Goal: Task Accomplishment & Management: Use online tool/utility

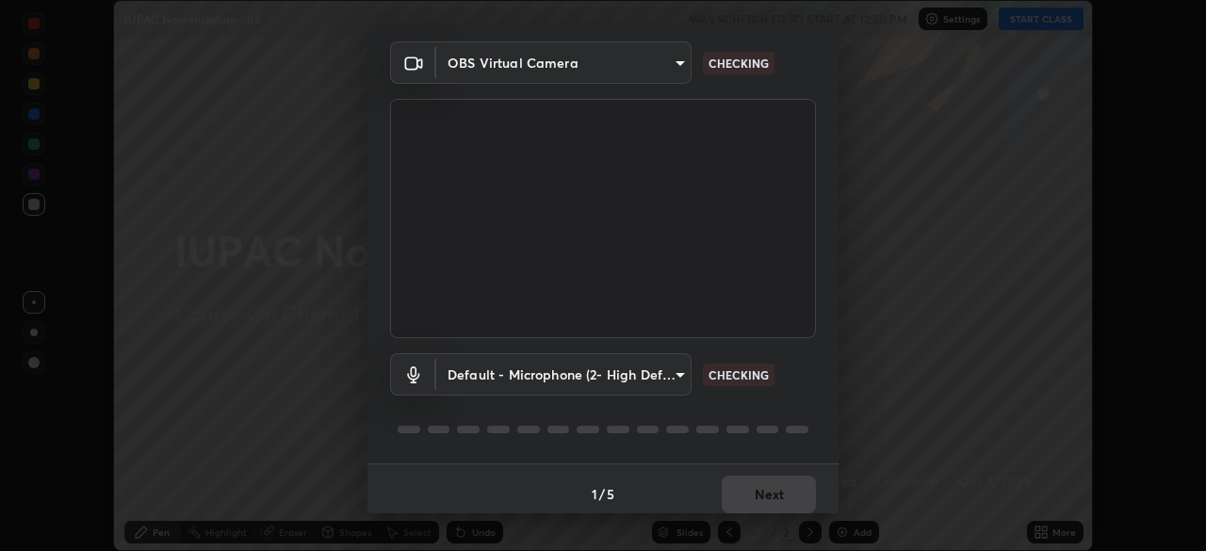
scroll to position [67, 0]
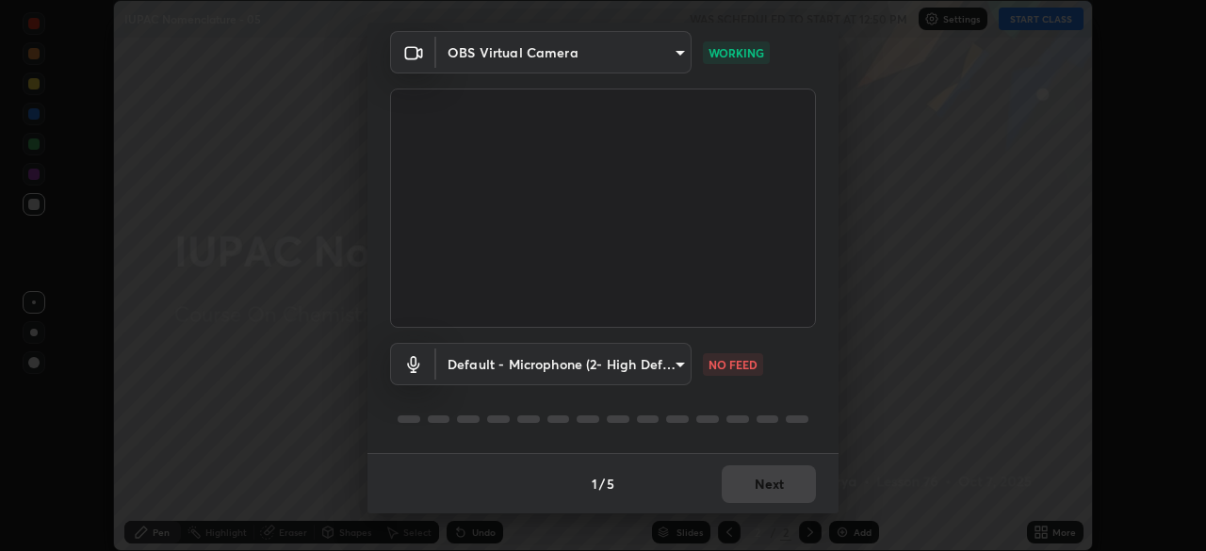
click at [638, 374] on body "Erase all IUPAC Nomenclature - 05 WAS SCHEDULED TO START AT 12:50 PM Settings S…" at bounding box center [603, 275] width 1206 height 551
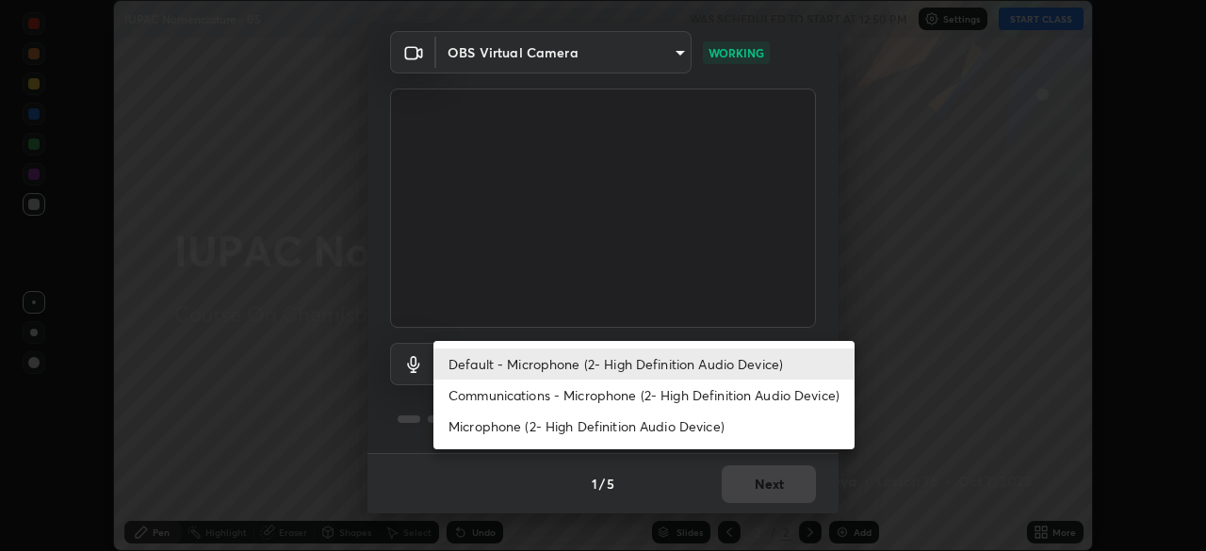
click at [611, 388] on li "Communications - Microphone (2- High Definition Audio Device)" at bounding box center [643, 395] width 421 height 31
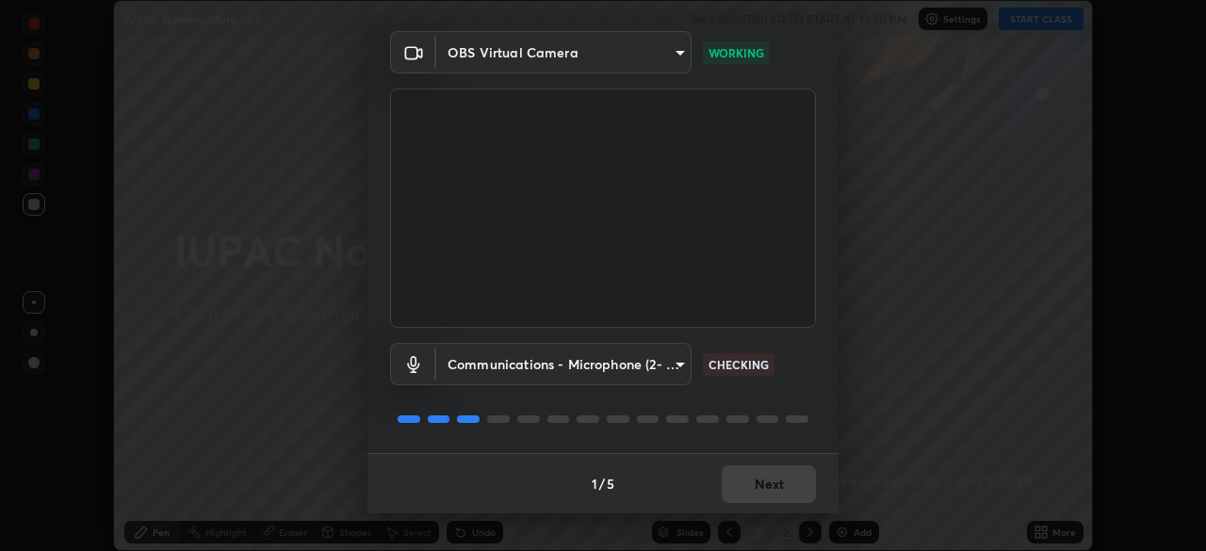
click at [603, 377] on body "Erase all IUPAC Nomenclature - 05 WAS SCHEDULED TO START AT 12:50 PM Settings S…" at bounding box center [603, 275] width 1206 height 551
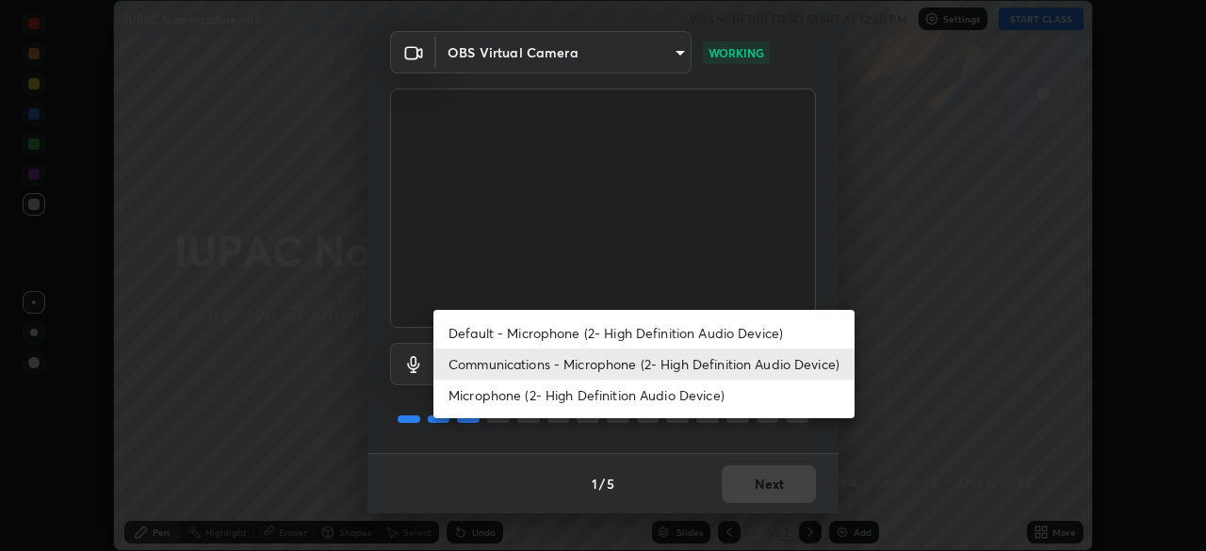
click at [598, 335] on li "Default - Microphone (2- High Definition Audio Device)" at bounding box center [643, 333] width 421 height 31
type input "default"
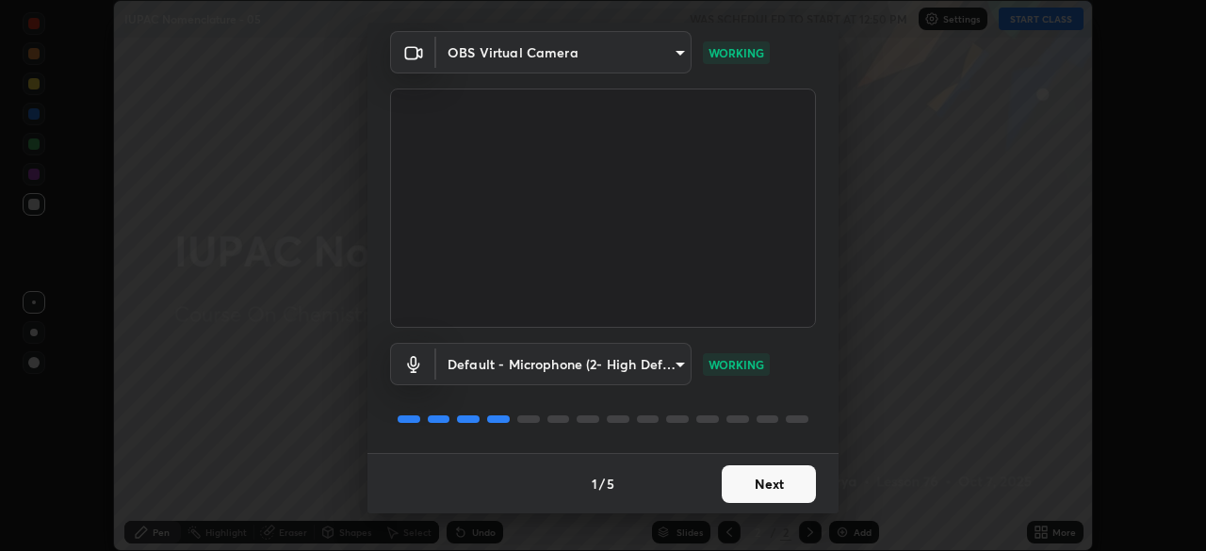
click at [742, 479] on button "Next" at bounding box center [769, 484] width 94 height 38
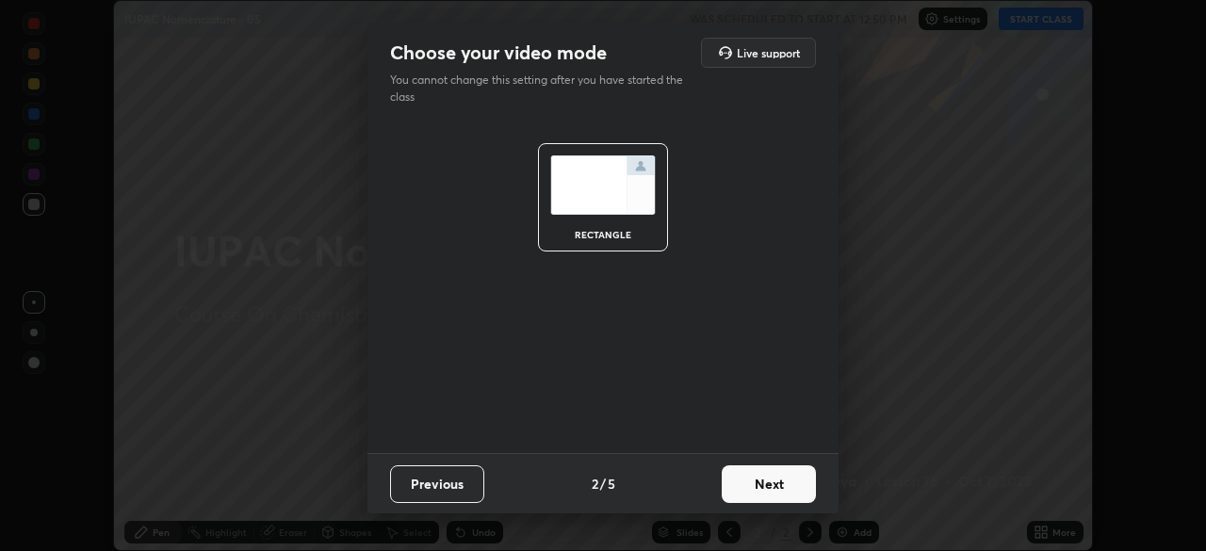
click at [744, 472] on button "Next" at bounding box center [769, 484] width 94 height 38
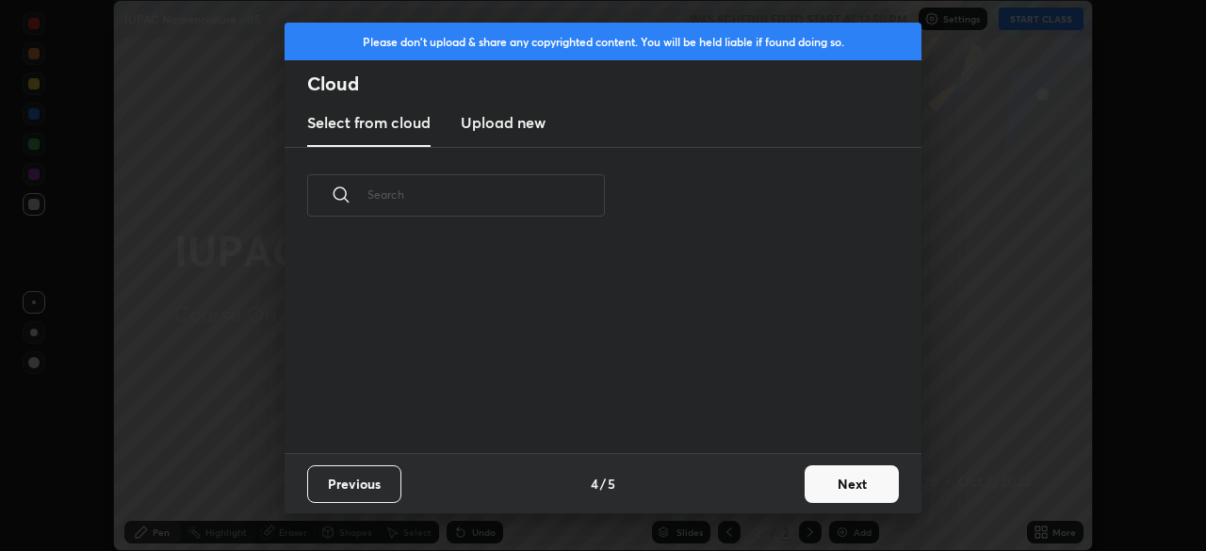
click at [748, 476] on div "Previous 4 / 5 Next" at bounding box center [603, 483] width 637 height 60
click at [824, 482] on button "Next" at bounding box center [852, 484] width 94 height 38
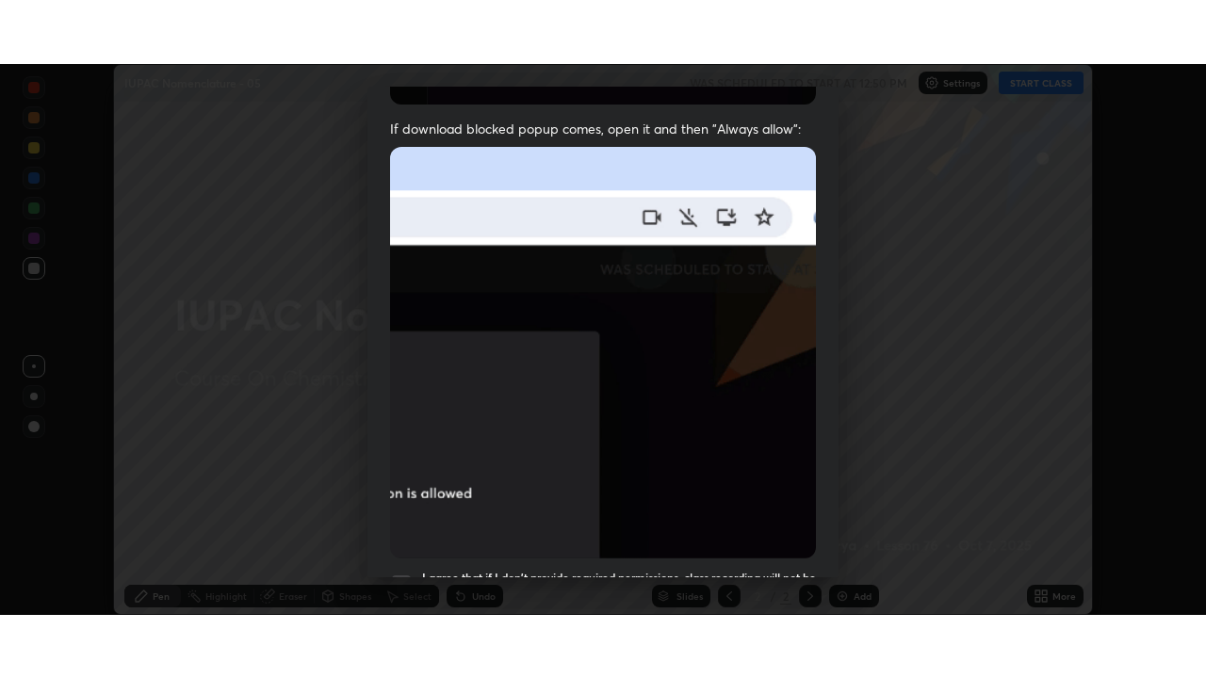
scroll to position [451, 0]
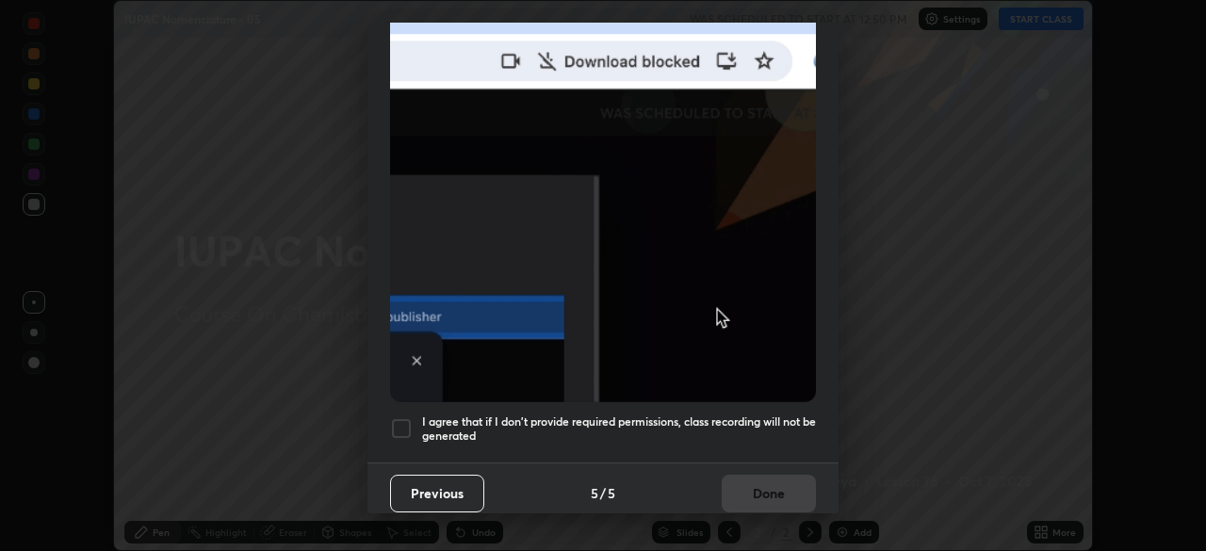
click at [705, 429] on h5 "I agree that if I don't provide required permissions, class recording will not …" at bounding box center [619, 429] width 394 height 29
click at [746, 482] on button "Done" at bounding box center [769, 494] width 94 height 38
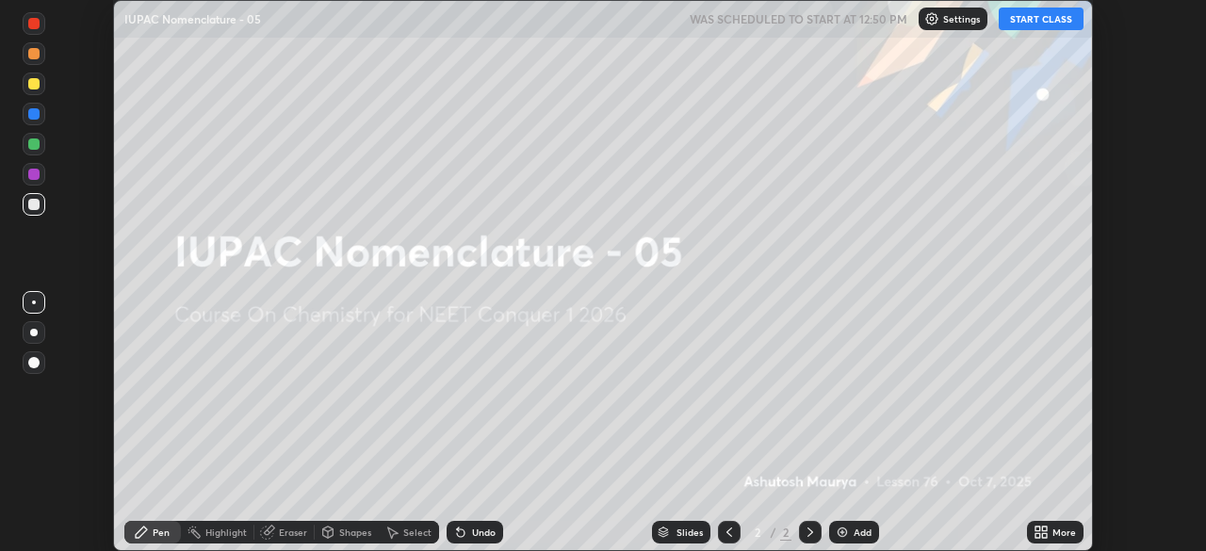
click at [1029, 531] on div "More" at bounding box center [1055, 532] width 57 height 23
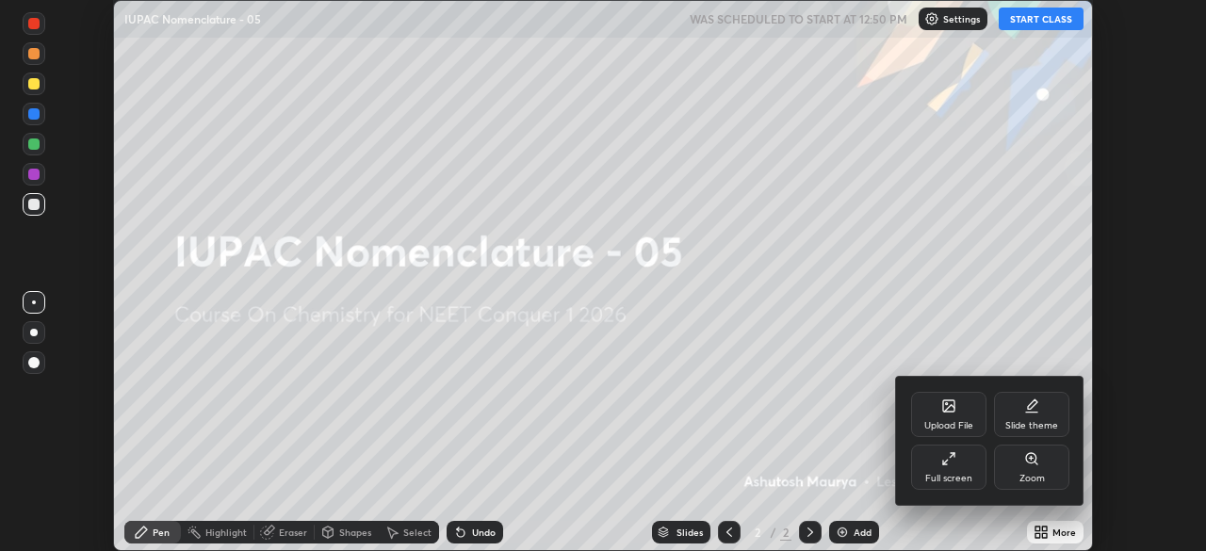
click at [954, 468] on div "Full screen" at bounding box center [948, 467] width 75 height 45
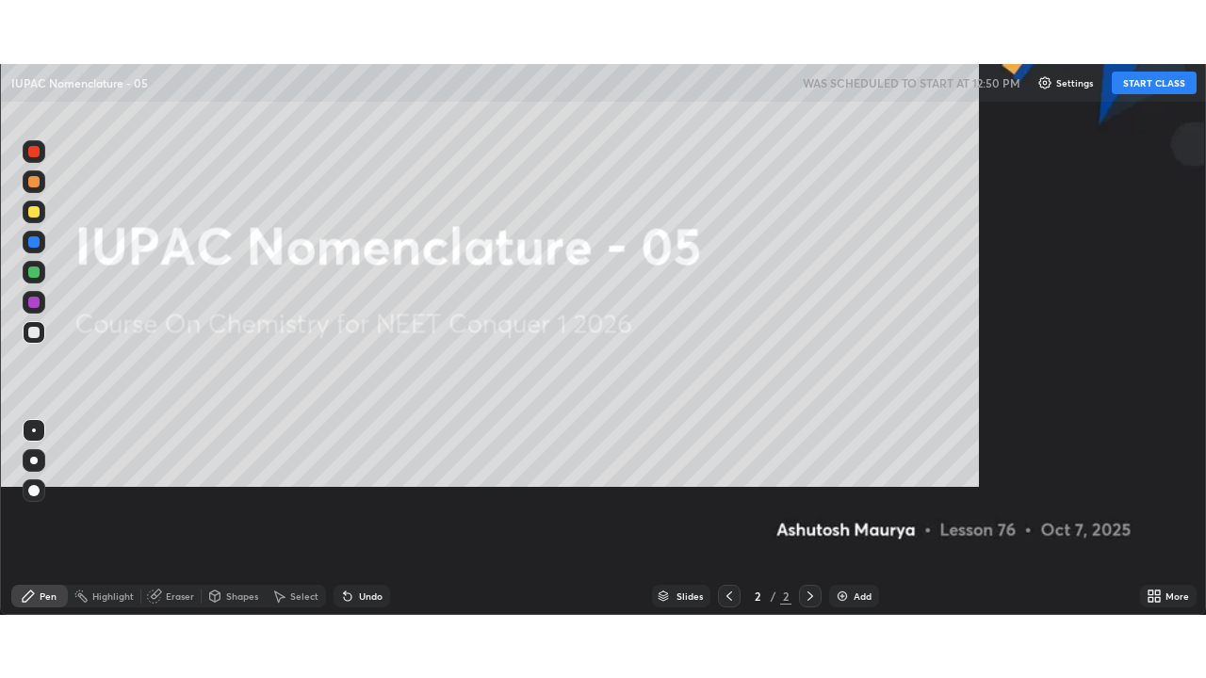
scroll to position [678, 1206]
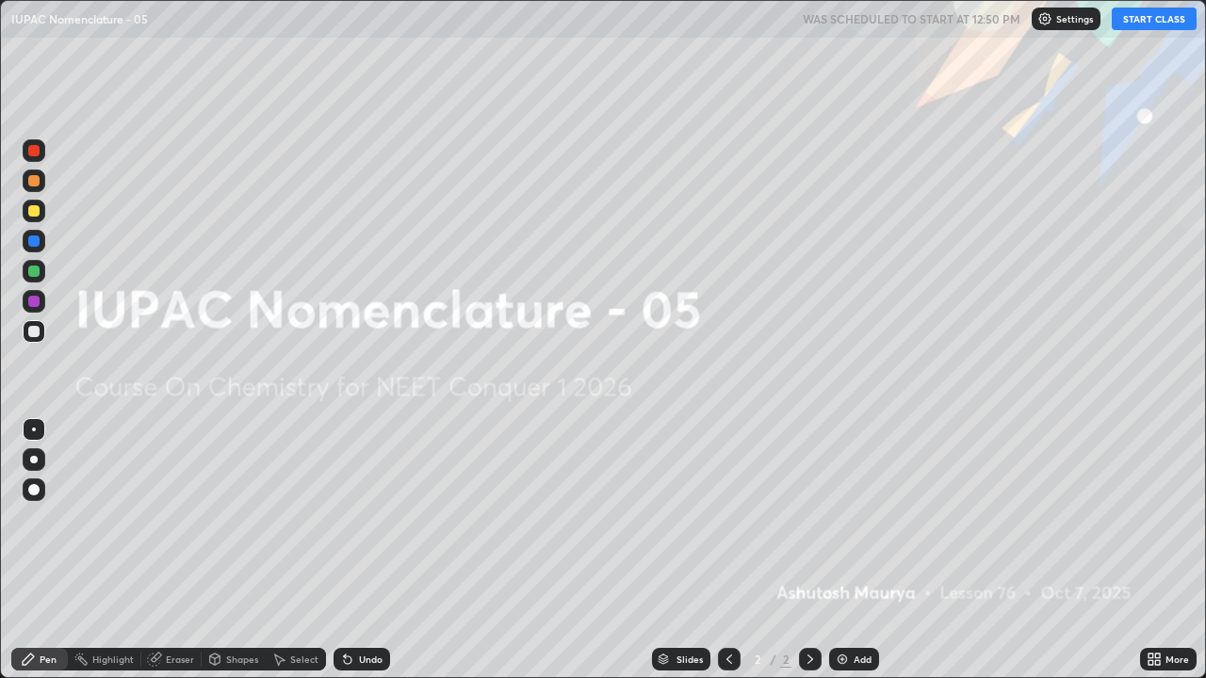
click at [1135, 24] on button "START CLASS" at bounding box center [1154, 19] width 85 height 23
click at [850, 550] on div "Add" at bounding box center [854, 659] width 50 height 23
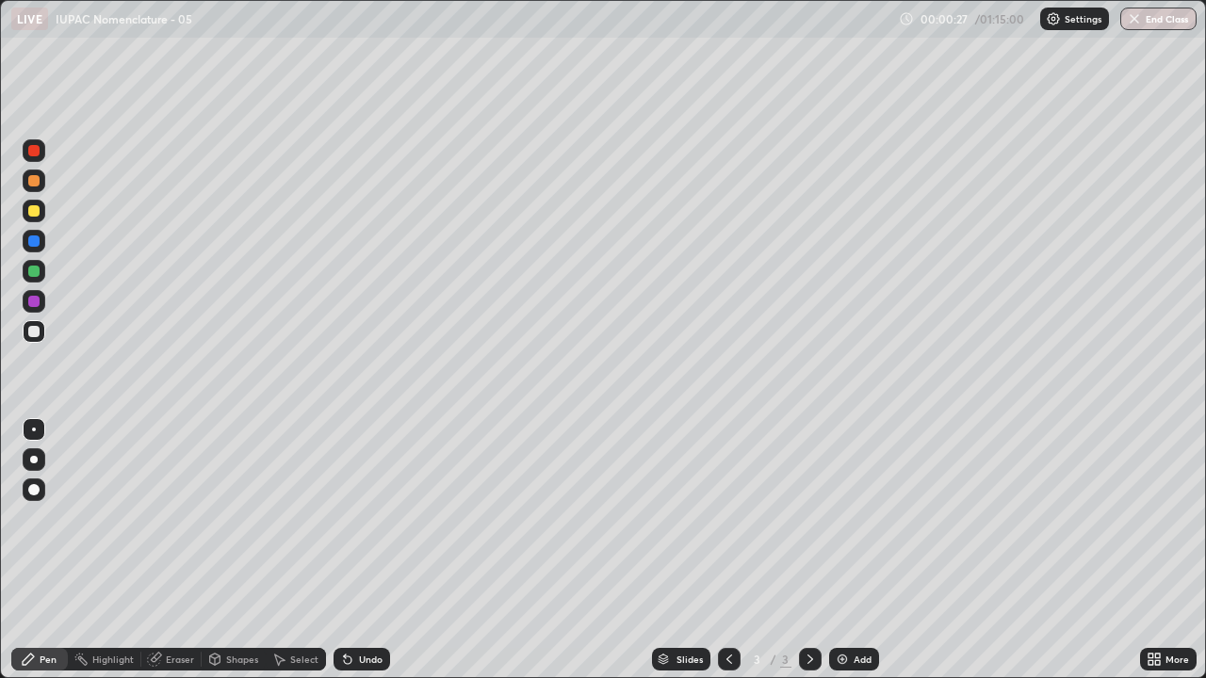
click at [42, 468] on div at bounding box center [34, 460] width 23 height 23
click at [182, 550] on div "Eraser" at bounding box center [180, 659] width 28 height 9
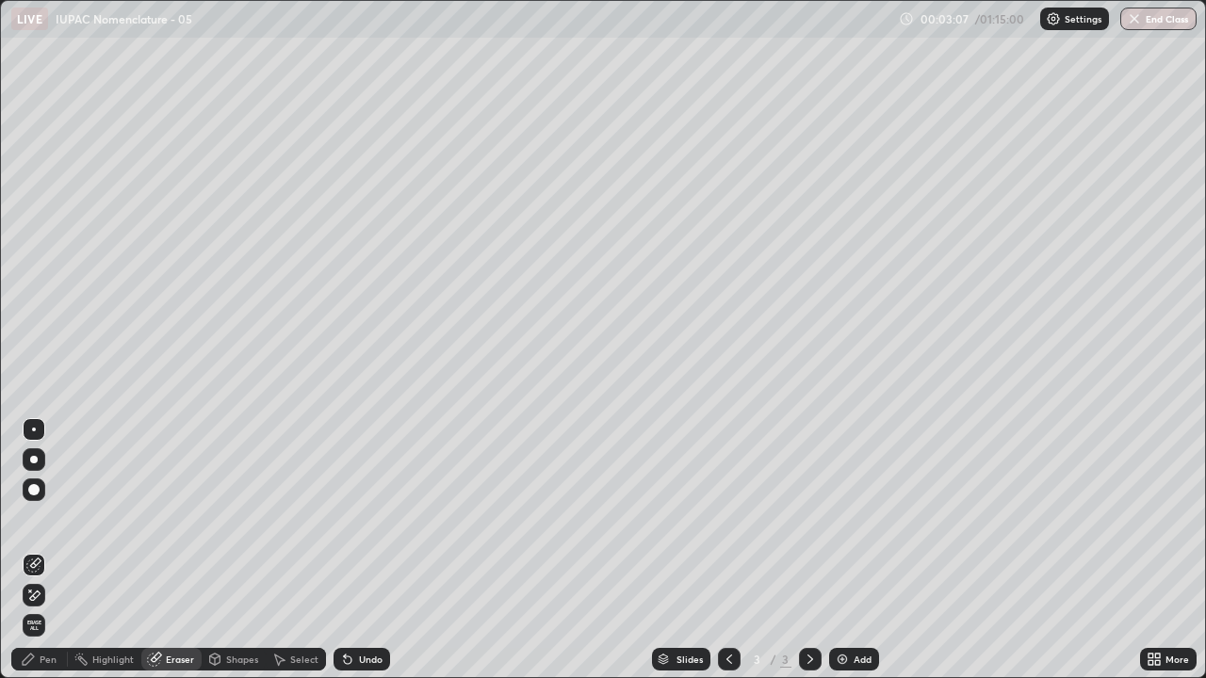
click at [38, 550] on icon at bounding box center [33, 596] width 15 height 16
click at [376, 550] on div "Undo" at bounding box center [371, 659] width 24 height 9
click at [378, 550] on div "Undo" at bounding box center [371, 659] width 24 height 9
click at [383, 550] on div "Undo" at bounding box center [362, 659] width 57 height 23
click at [384, 550] on div "Undo" at bounding box center [362, 659] width 57 height 23
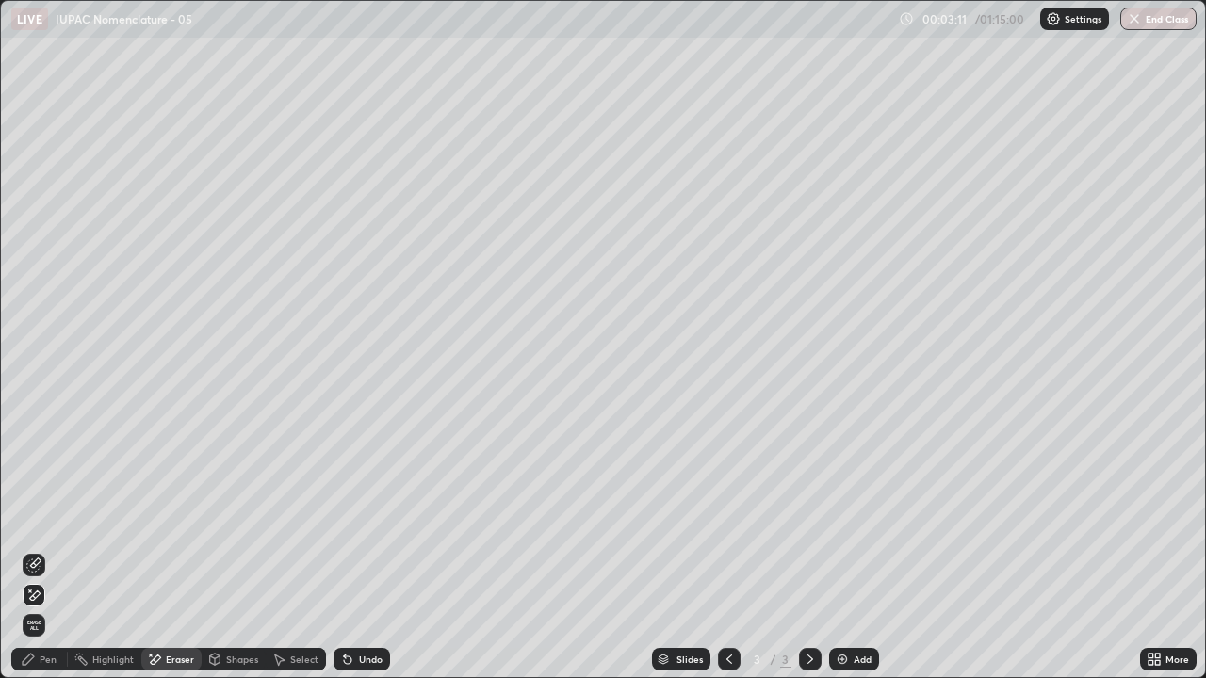
click at [384, 550] on div "Undo" at bounding box center [362, 659] width 57 height 23
click at [377, 550] on div "Undo" at bounding box center [371, 659] width 24 height 9
click at [376, 550] on div "Undo" at bounding box center [371, 659] width 24 height 9
click at [377, 550] on div "Undo" at bounding box center [371, 659] width 24 height 9
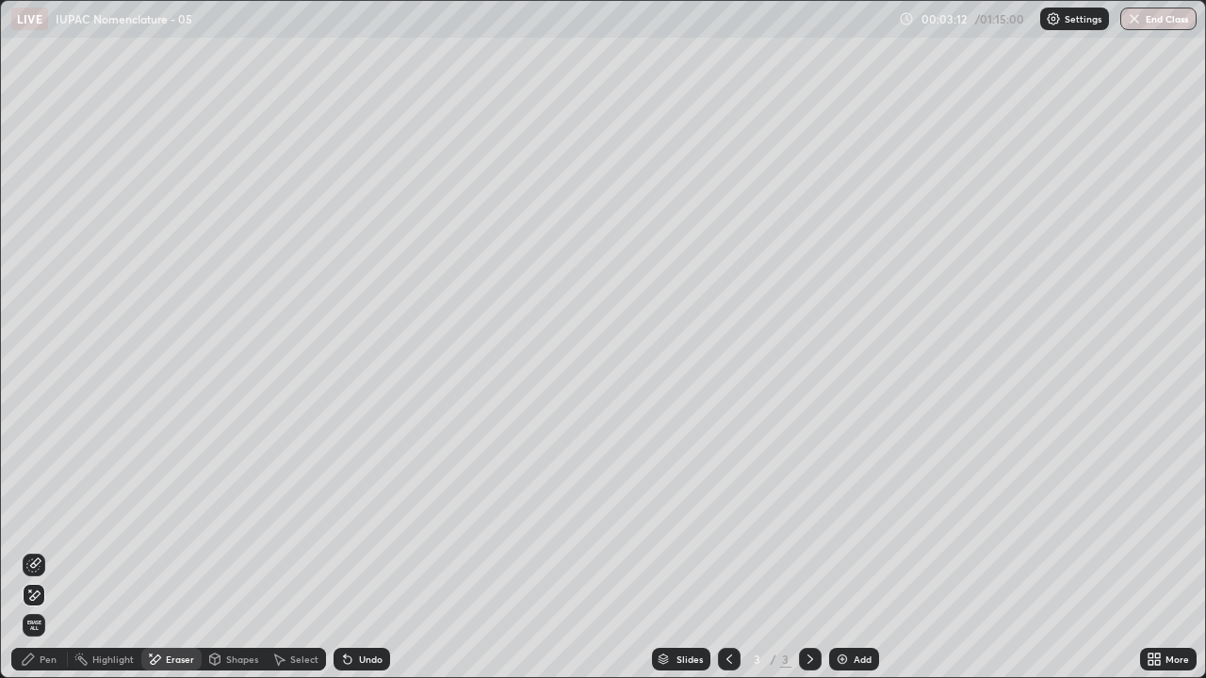
click at [381, 550] on div "Undo" at bounding box center [362, 659] width 57 height 23
click at [382, 550] on div "Undo" at bounding box center [362, 659] width 57 height 23
click at [380, 550] on div "Undo" at bounding box center [362, 659] width 57 height 23
click at [378, 550] on div "Undo" at bounding box center [371, 659] width 24 height 9
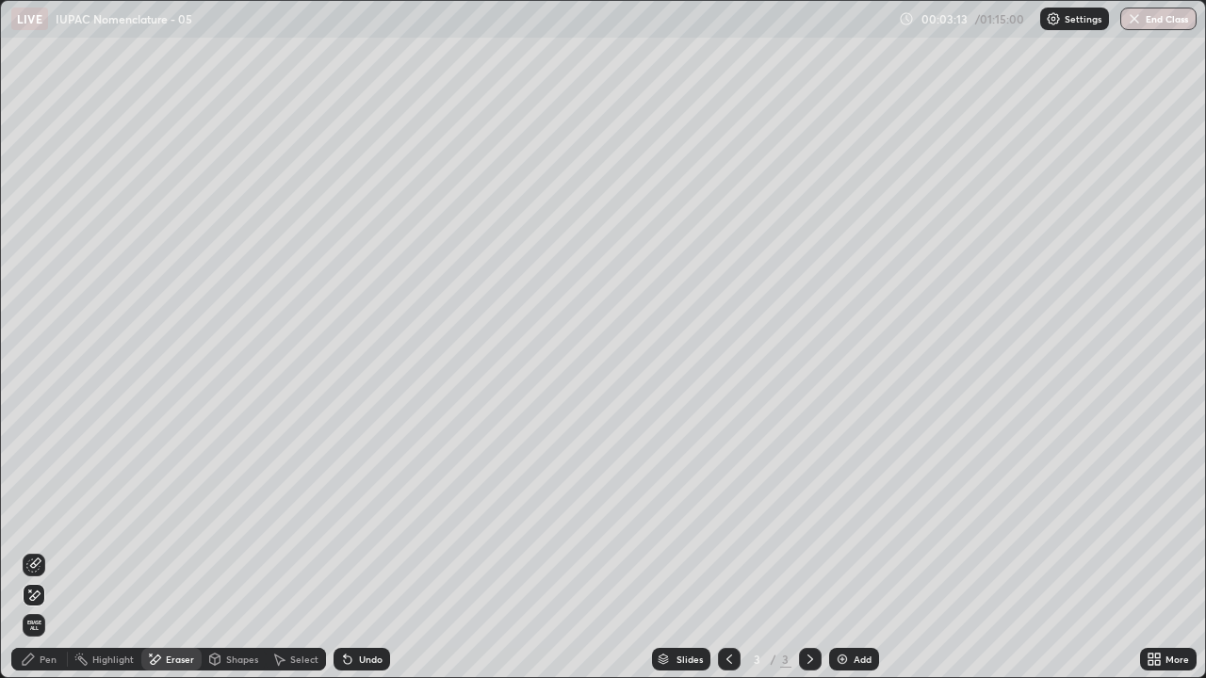
click at [376, 550] on div "Undo" at bounding box center [371, 659] width 24 height 9
click at [379, 550] on div "Undo" at bounding box center [371, 659] width 24 height 9
click at [381, 550] on div "Undo" at bounding box center [362, 659] width 57 height 23
click at [384, 550] on div "Undo" at bounding box center [362, 659] width 57 height 23
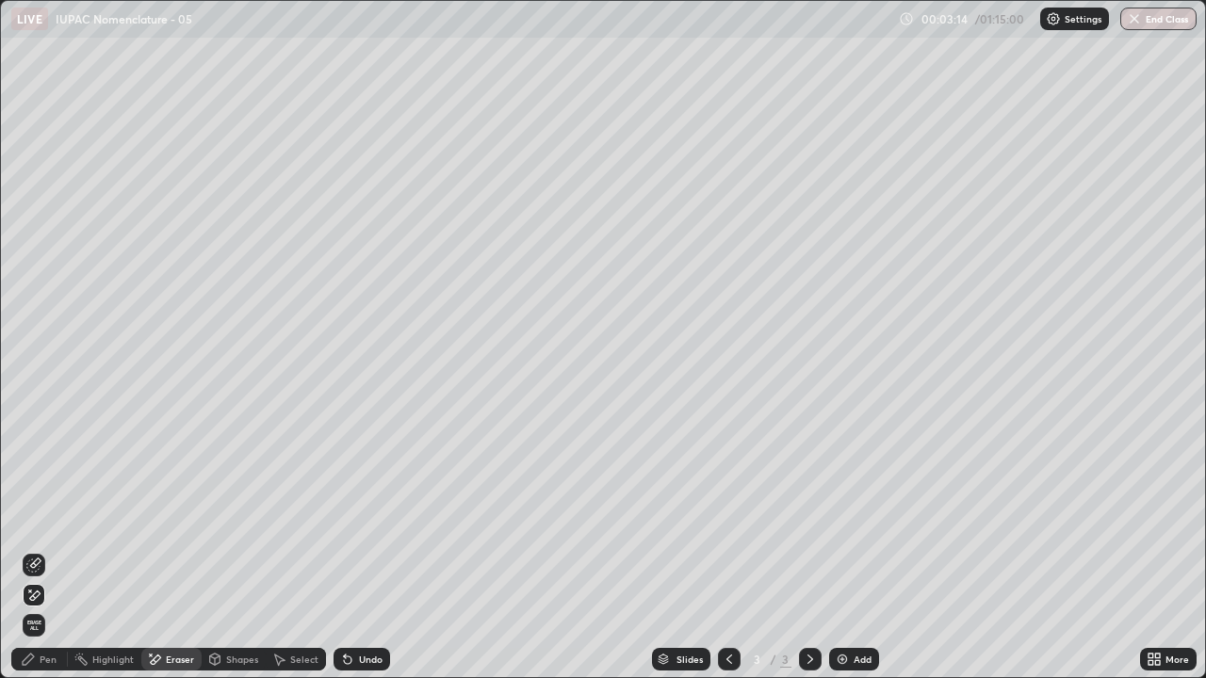
click at [385, 550] on div "Undo" at bounding box center [362, 659] width 57 height 23
click at [374, 550] on div "Undo" at bounding box center [371, 659] width 24 height 9
click at [379, 550] on div "Undo" at bounding box center [371, 659] width 24 height 9
click at [380, 550] on div "Undo" at bounding box center [362, 659] width 57 height 23
click at [382, 550] on div "Undo" at bounding box center [362, 659] width 57 height 23
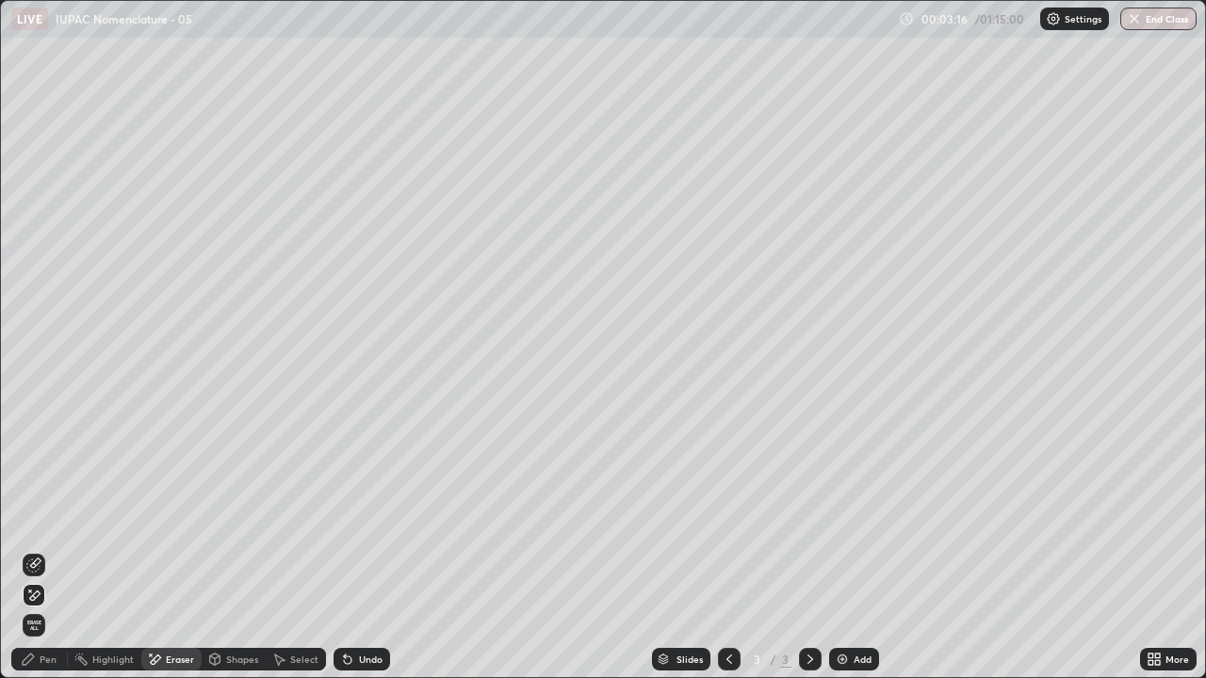
click at [384, 550] on div "Undo" at bounding box center [362, 659] width 57 height 23
click at [386, 550] on div "Undo" at bounding box center [362, 659] width 57 height 23
click at [387, 550] on div "Undo" at bounding box center [362, 659] width 57 height 23
click at [384, 550] on div "Undo" at bounding box center [362, 659] width 57 height 23
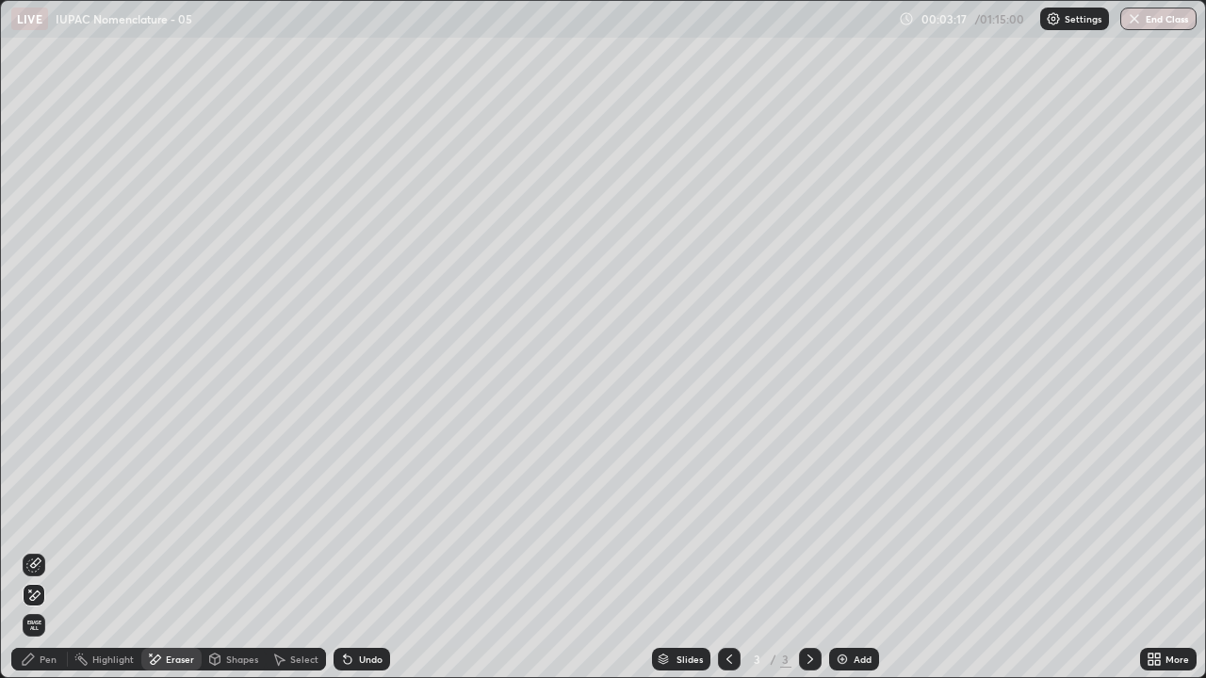
click at [384, 550] on div "Undo" at bounding box center [362, 659] width 57 height 23
click at [385, 550] on div "Undo" at bounding box center [362, 659] width 57 height 23
click at [56, 550] on div "Pen" at bounding box center [48, 659] width 17 height 9
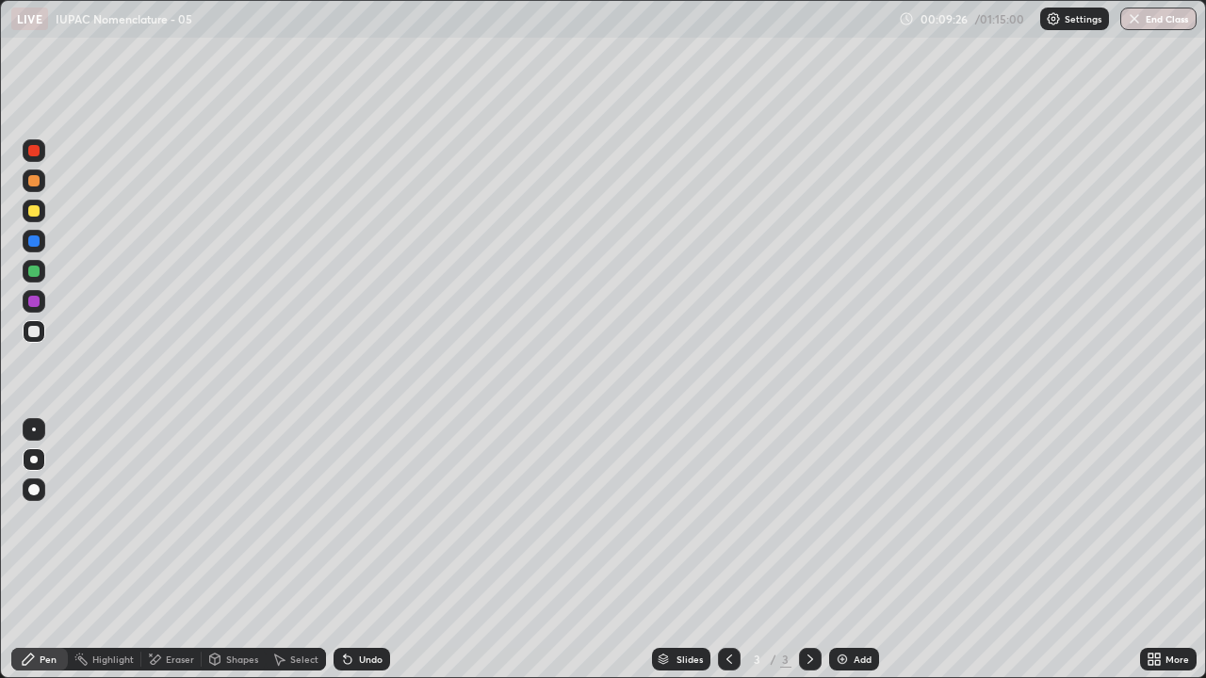
click at [167, 550] on div "Eraser" at bounding box center [180, 659] width 28 height 9
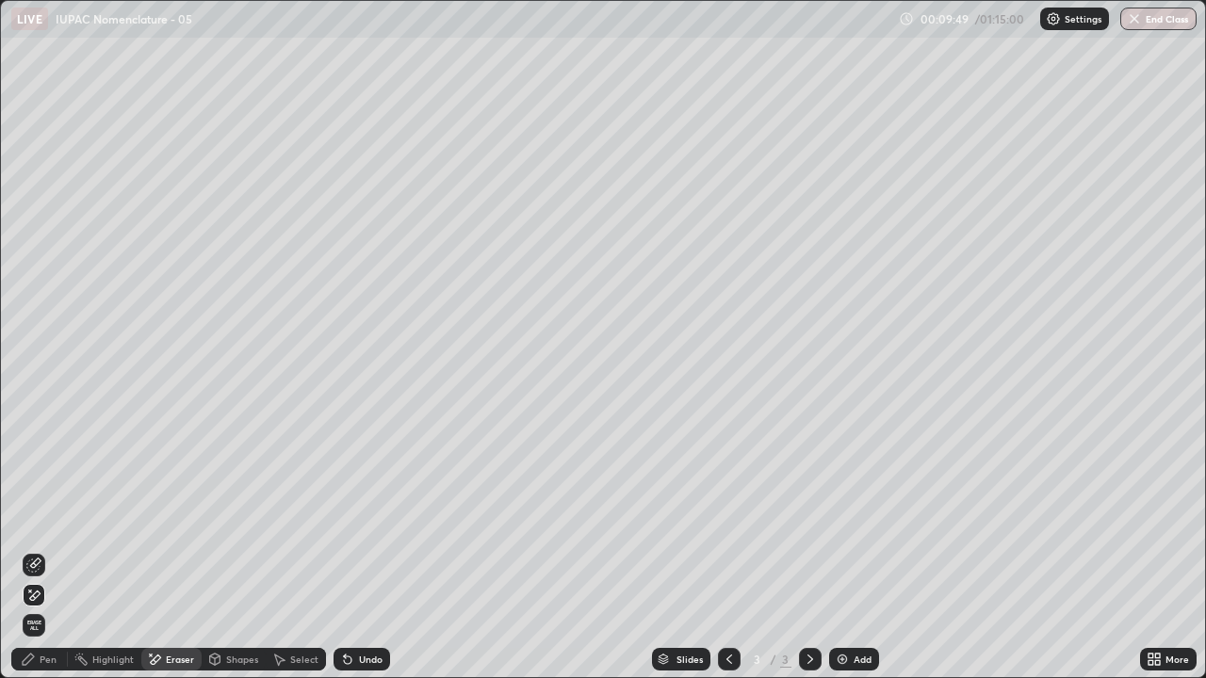
click at [52, 550] on div "Pen" at bounding box center [48, 659] width 17 height 9
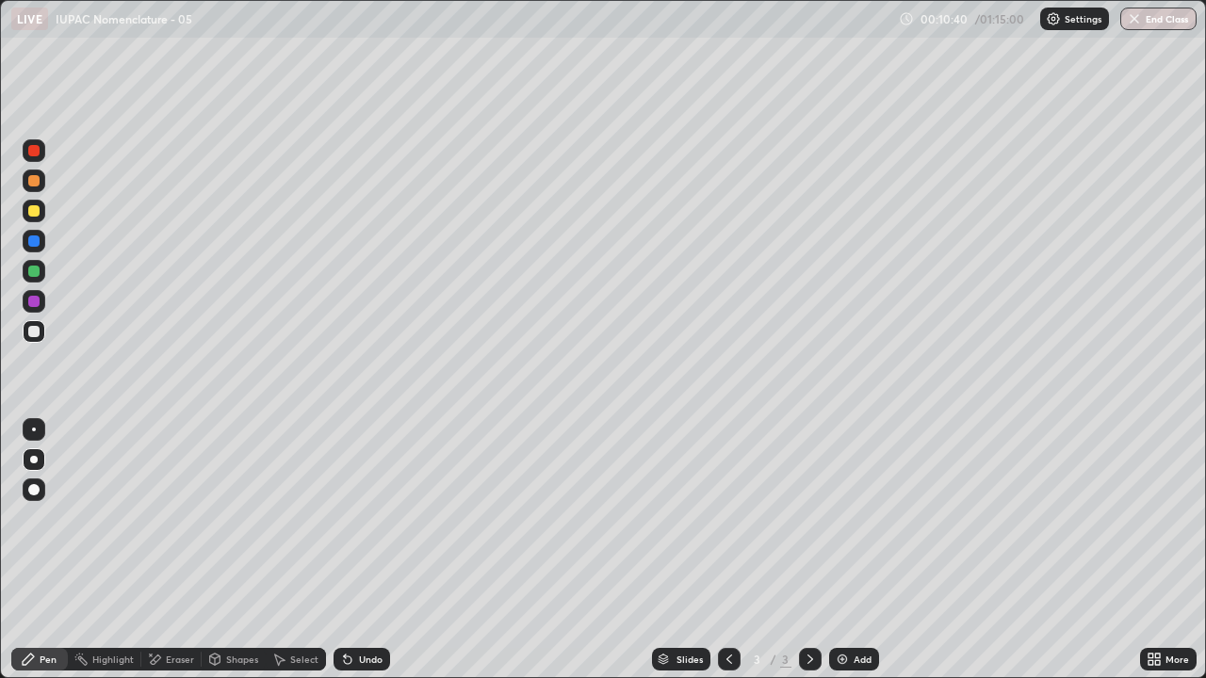
click at [185, 550] on div "Eraser" at bounding box center [171, 659] width 60 height 23
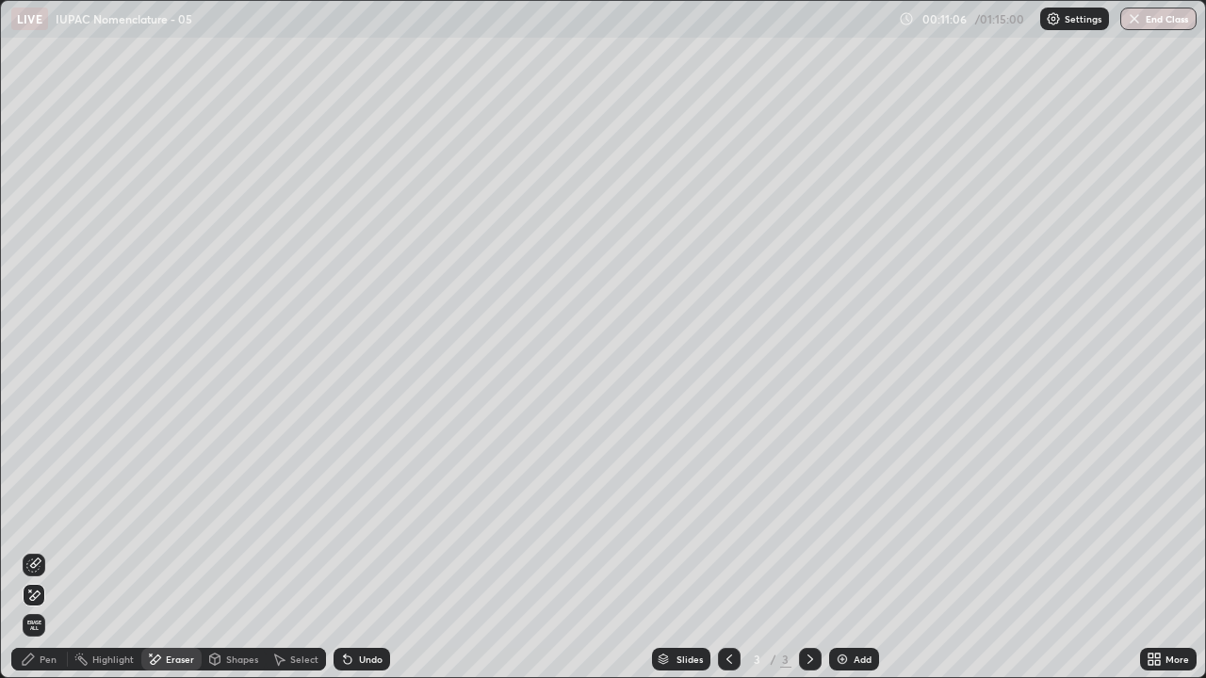
click at [48, 550] on div "Pen" at bounding box center [48, 659] width 17 height 9
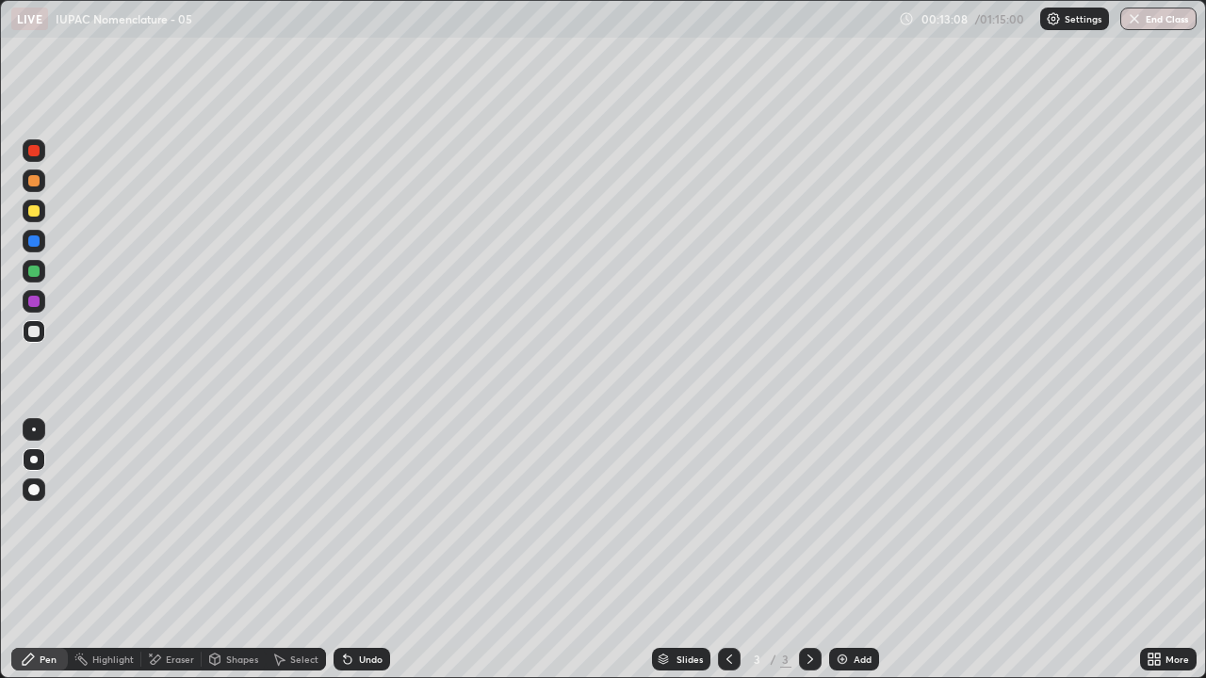
click at [176, 550] on div "Eraser" at bounding box center [180, 659] width 28 height 9
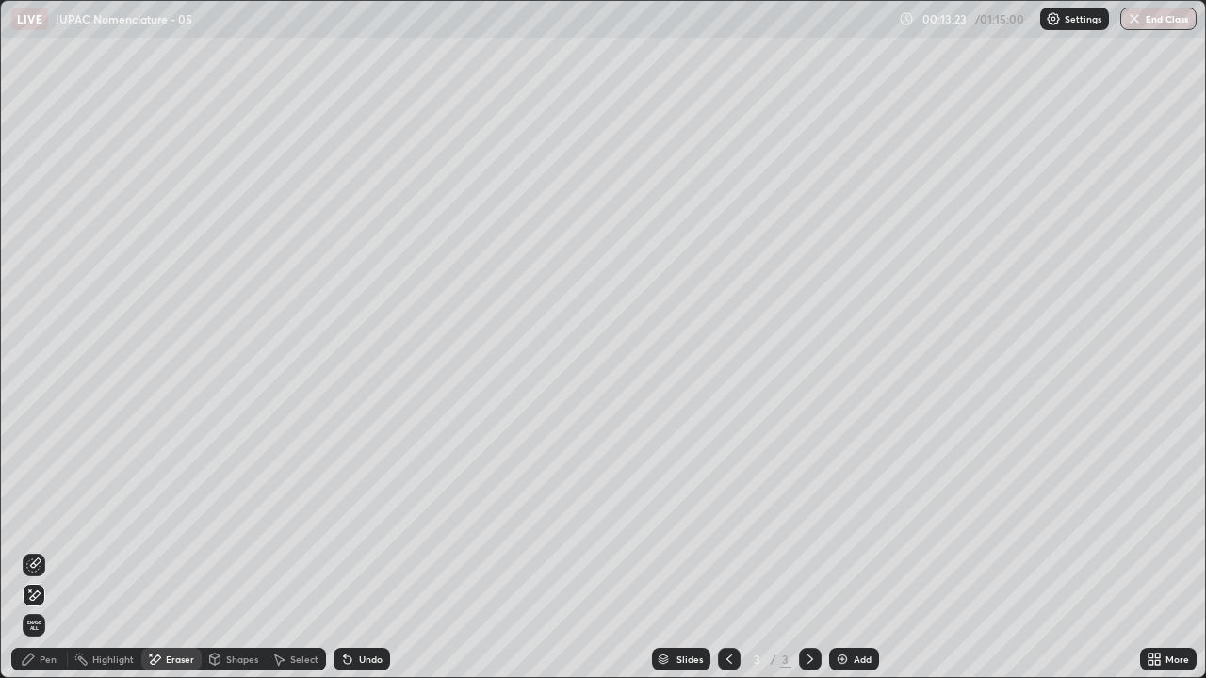
click at [37, 550] on div "Pen" at bounding box center [39, 659] width 57 height 23
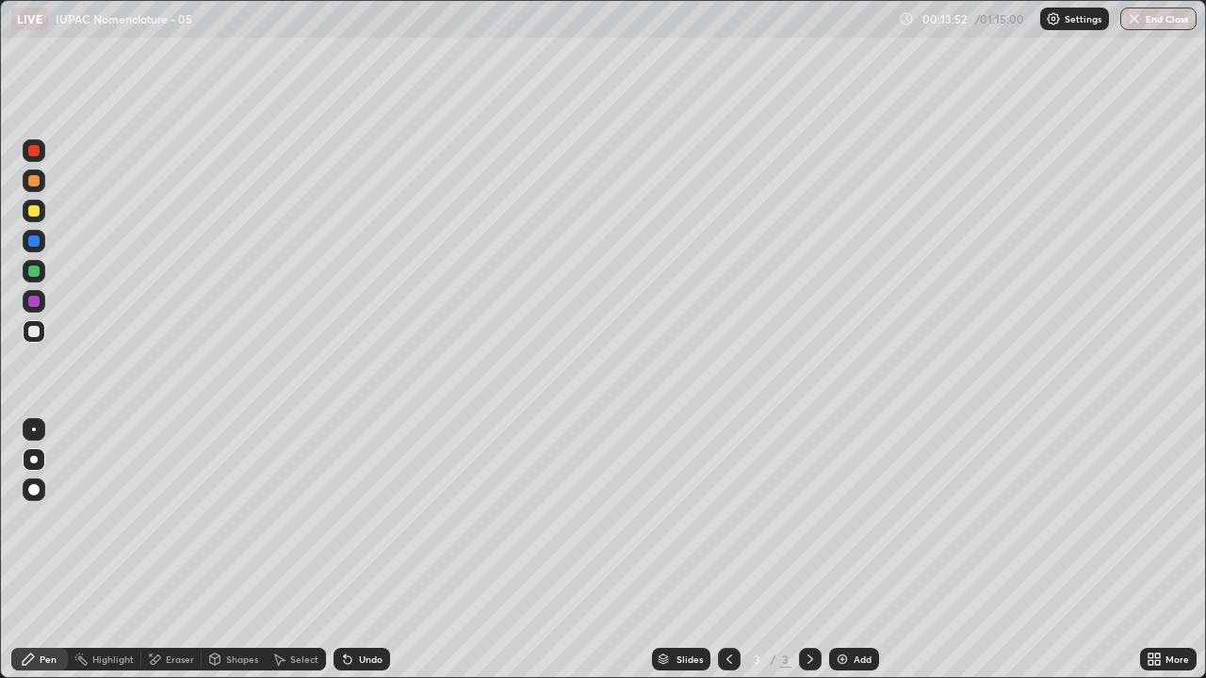
click at [179, 550] on div "Eraser" at bounding box center [180, 659] width 28 height 9
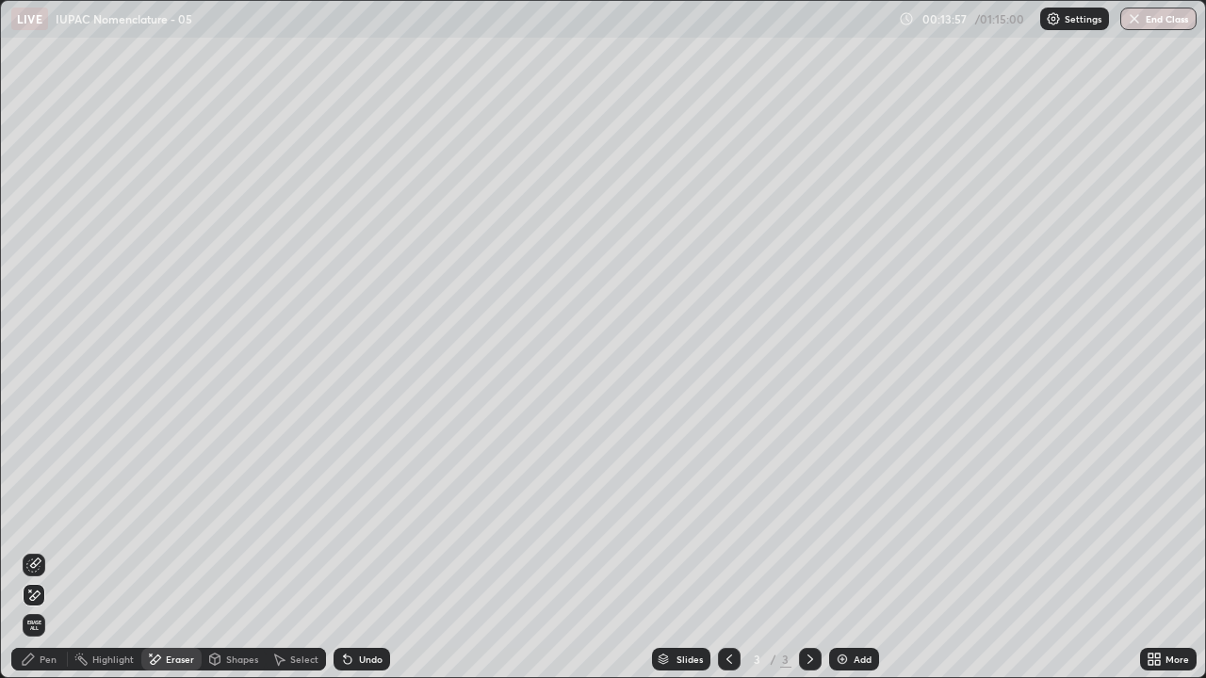
click at [50, 550] on div "Pen" at bounding box center [48, 659] width 17 height 9
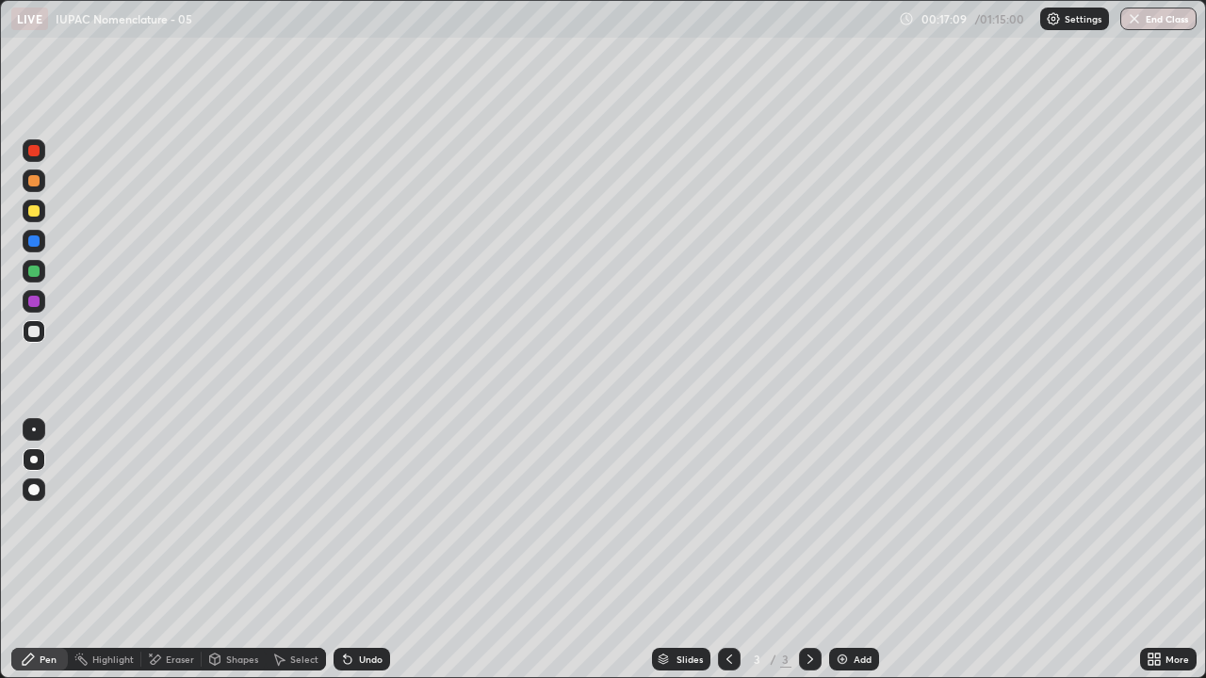
click at [37, 207] on div at bounding box center [33, 210] width 11 height 11
click at [37, 331] on div at bounding box center [33, 331] width 11 height 11
click at [41, 274] on div at bounding box center [34, 271] width 23 height 23
click at [377, 550] on div "Undo" at bounding box center [371, 659] width 24 height 9
click at [375, 550] on div "Undo" at bounding box center [371, 659] width 24 height 9
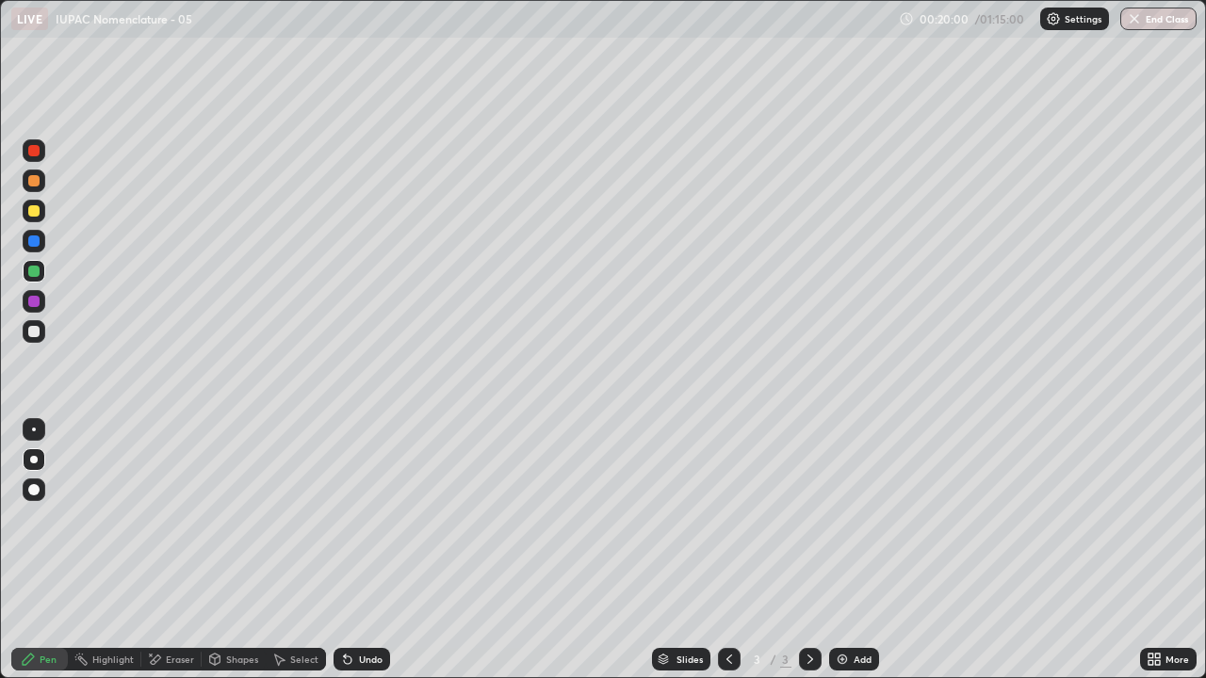
click at [373, 550] on div "Undo" at bounding box center [371, 659] width 24 height 9
click at [845, 550] on img at bounding box center [842, 659] width 15 height 15
click at [38, 335] on div at bounding box center [33, 331] width 11 height 11
click at [34, 272] on div at bounding box center [33, 271] width 11 height 11
click at [374, 550] on div "Undo" at bounding box center [362, 659] width 57 height 23
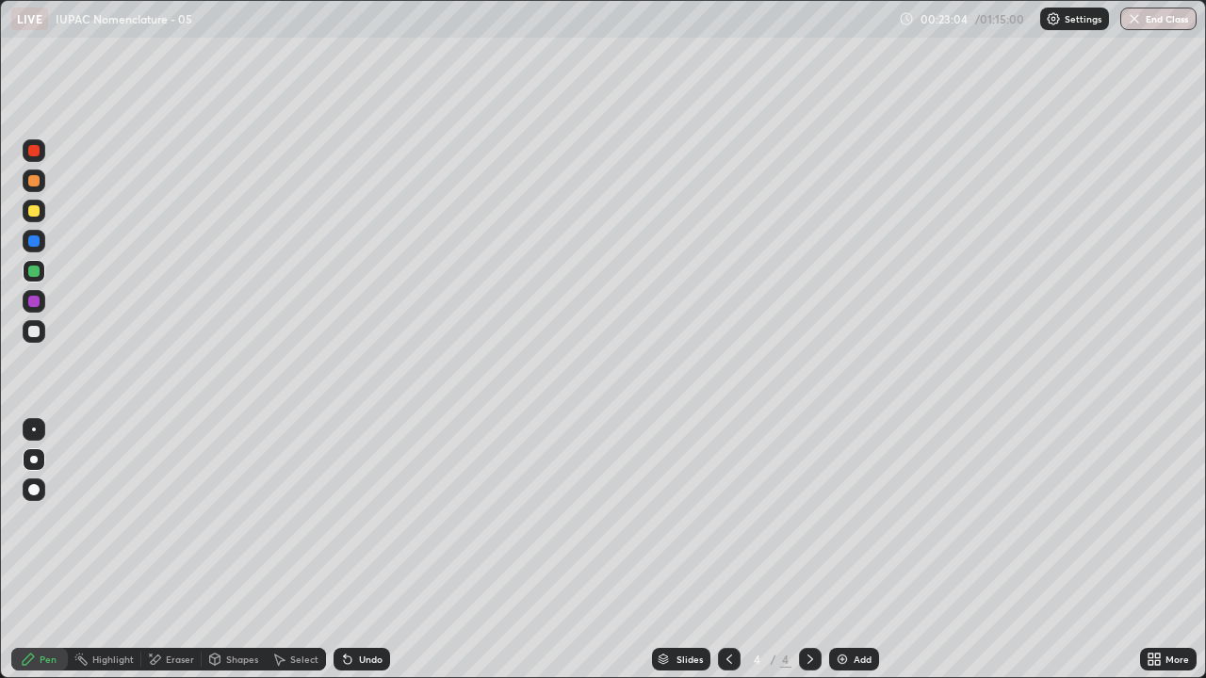
click at [370, 550] on div "Undo" at bounding box center [371, 659] width 24 height 9
click at [369, 550] on div "Undo" at bounding box center [371, 659] width 24 height 9
click at [370, 550] on div "Undo" at bounding box center [371, 659] width 24 height 9
click at [373, 550] on div "Undo" at bounding box center [371, 659] width 24 height 9
click at [35, 330] on div at bounding box center [33, 331] width 11 height 11
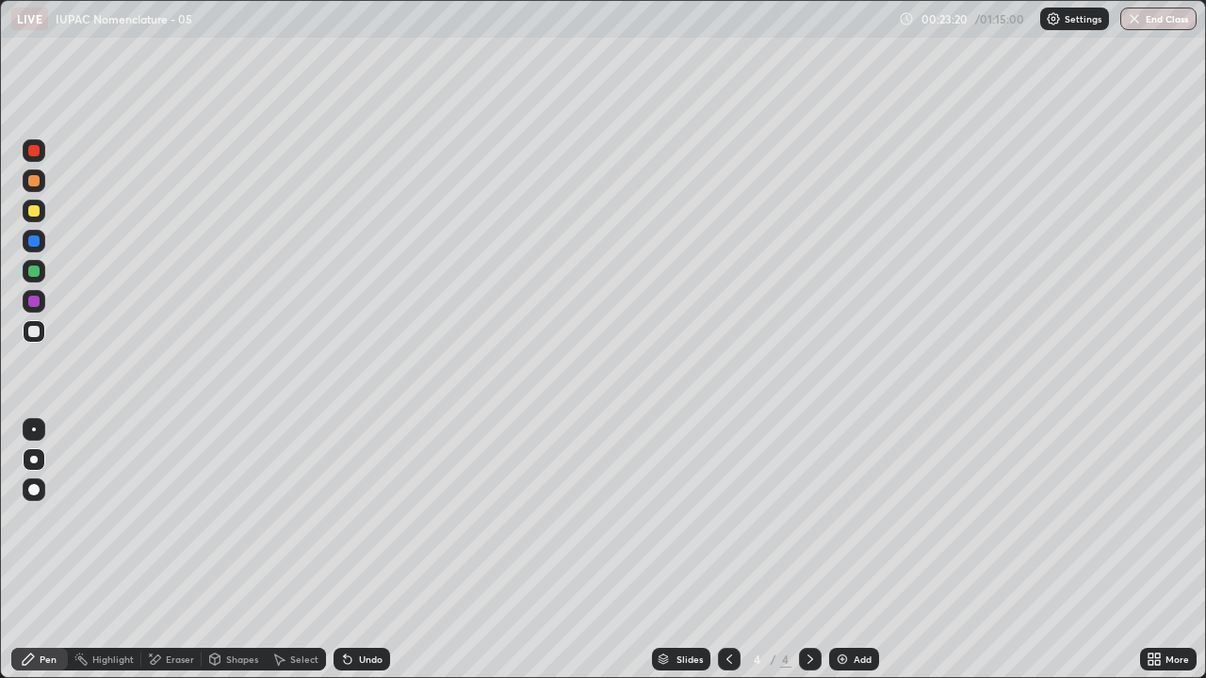
click at [369, 550] on div "Undo" at bounding box center [371, 659] width 24 height 9
click at [863, 550] on div "Add" at bounding box center [863, 659] width 18 height 9
click at [34, 212] on div at bounding box center [33, 210] width 11 height 11
click at [359, 550] on div "Undo" at bounding box center [371, 659] width 24 height 9
click at [362, 550] on div "Undo" at bounding box center [371, 659] width 24 height 9
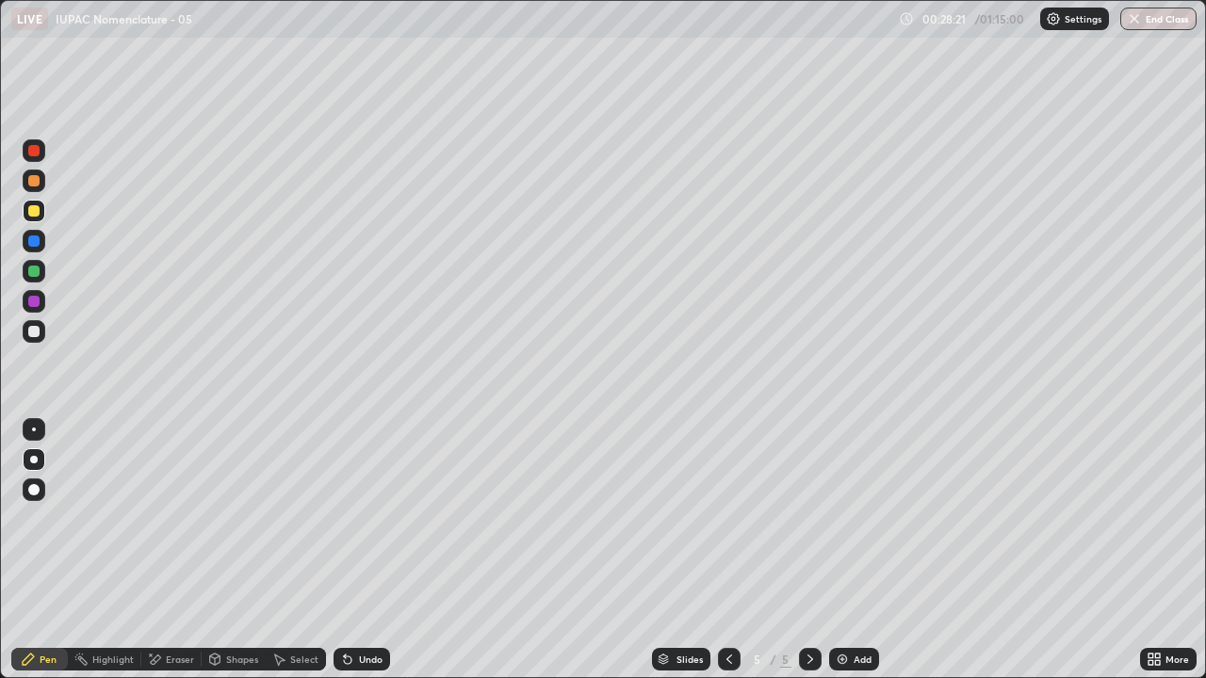
click at [35, 332] on div at bounding box center [33, 331] width 11 height 11
click at [368, 550] on div "Undo" at bounding box center [371, 659] width 24 height 9
click at [374, 550] on div "Undo" at bounding box center [371, 659] width 24 height 9
click at [377, 550] on div "Undo" at bounding box center [371, 659] width 24 height 9
click at [378, 550] on div "Undo" at bounding box center [371, 659] width 24 height 9
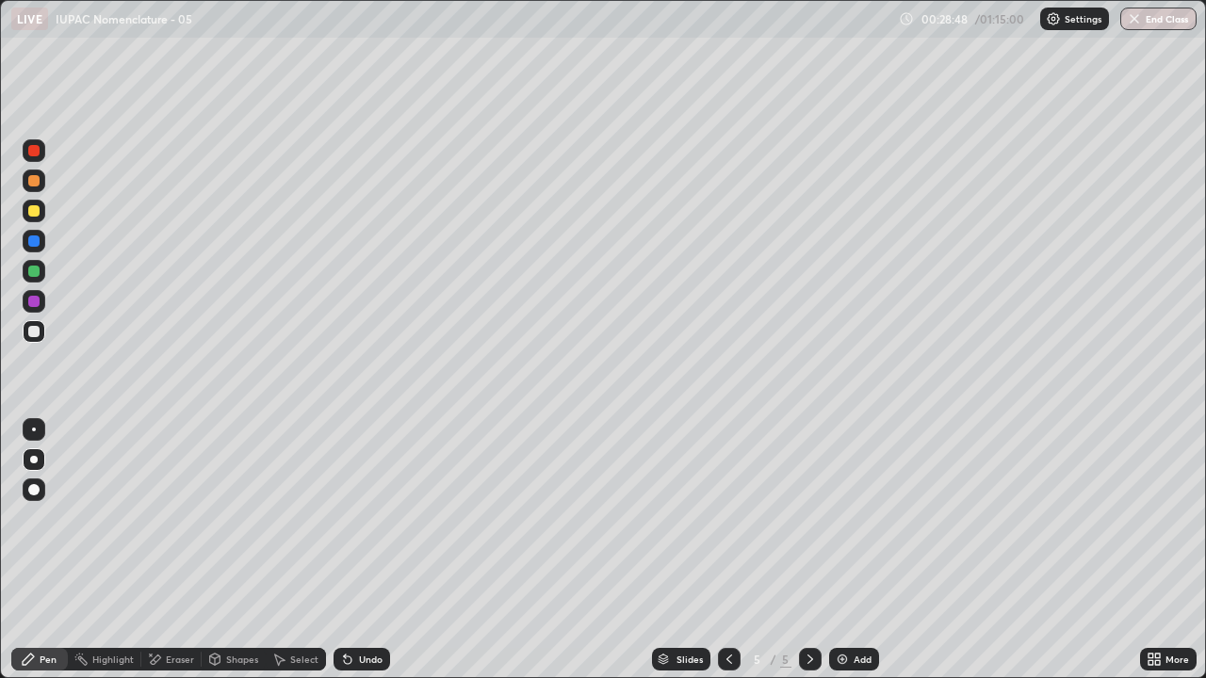
click at [378, 550] on div "Undo" at bounding box center [371, 659] width 24 height 9
click at [381, 550] on div "Undo" at bounding box center [362, 659] width 57 height 23
click at [377, 550] on div "Undo" at bounding box center [371, 659] width 24 height 9
click at [376, 550] on div "Undo" at bounding box center [371, 659] width 24 height 9
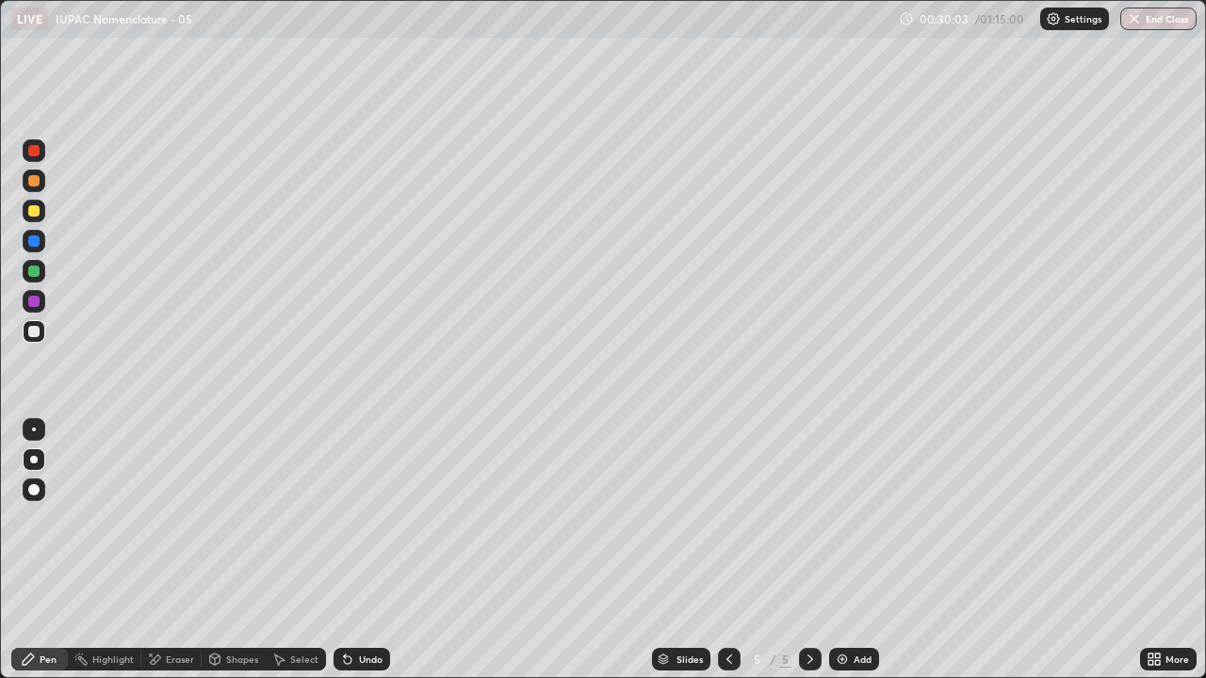
click at [370, 550] on div "Undo" at bounding box center [371, 659] width 24 height 9
click at [34, 275] on div at bounding box center [33, 271] width 11 height 11
click at [36, 303] on div at bounding box center [33, 301] width 11 height 11
click at [36, 332] on div at bounding box center [33, 331] width 11 height 11
click at [857, 550] on div "Add" at bounding box center [854, 659] width 50 height 23
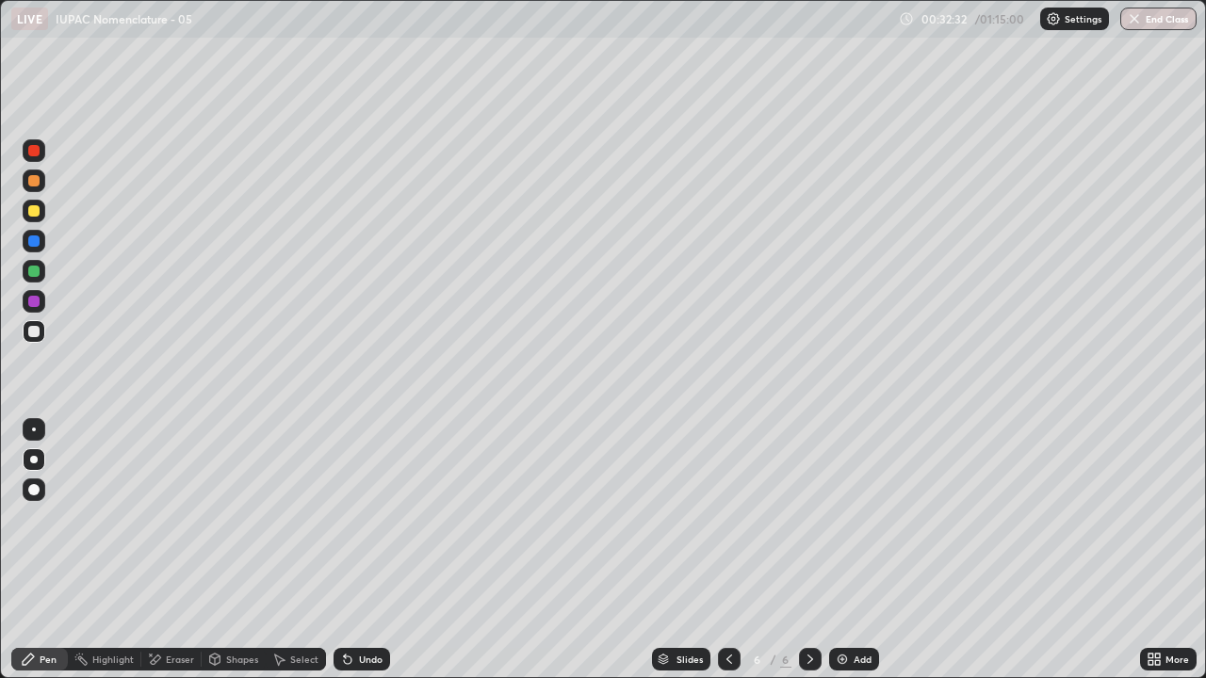
click at [156, 550] on icon at bounding box center [156, 659] width 10 height 9
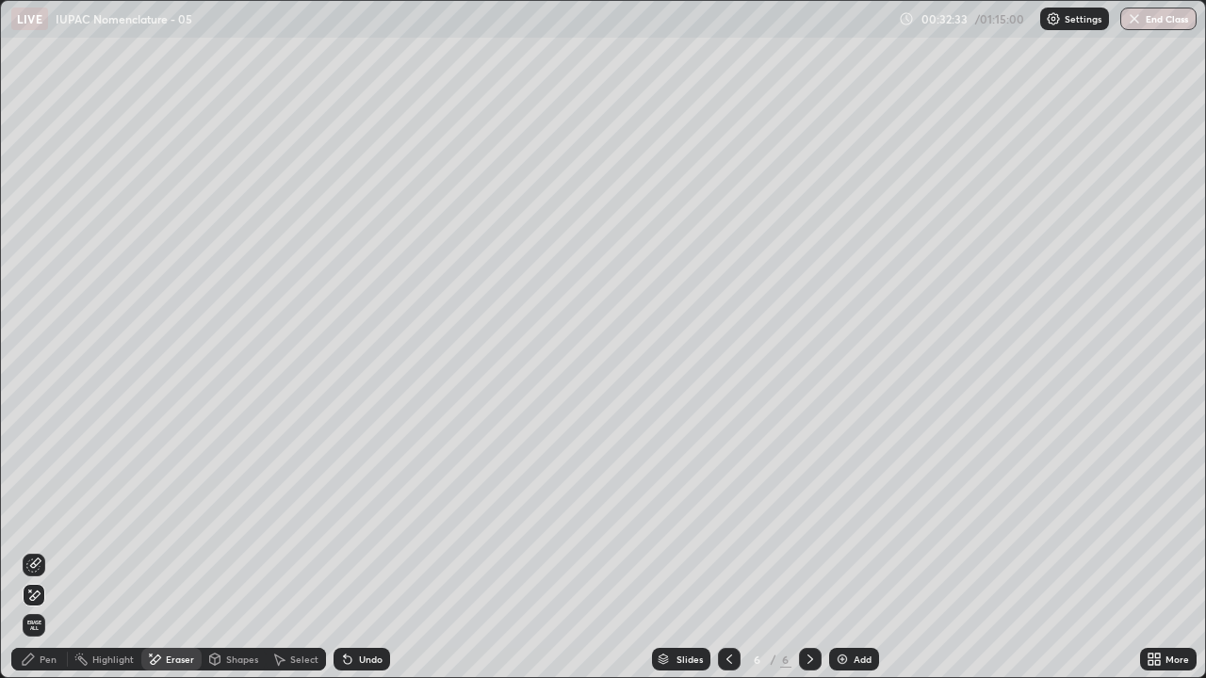
click at [40, 550] on icon at bounding box center [33, 566] width 12 height 12
click at [52, 550] on div "Pen" at bounding box center [48, 659] width 17 height 9
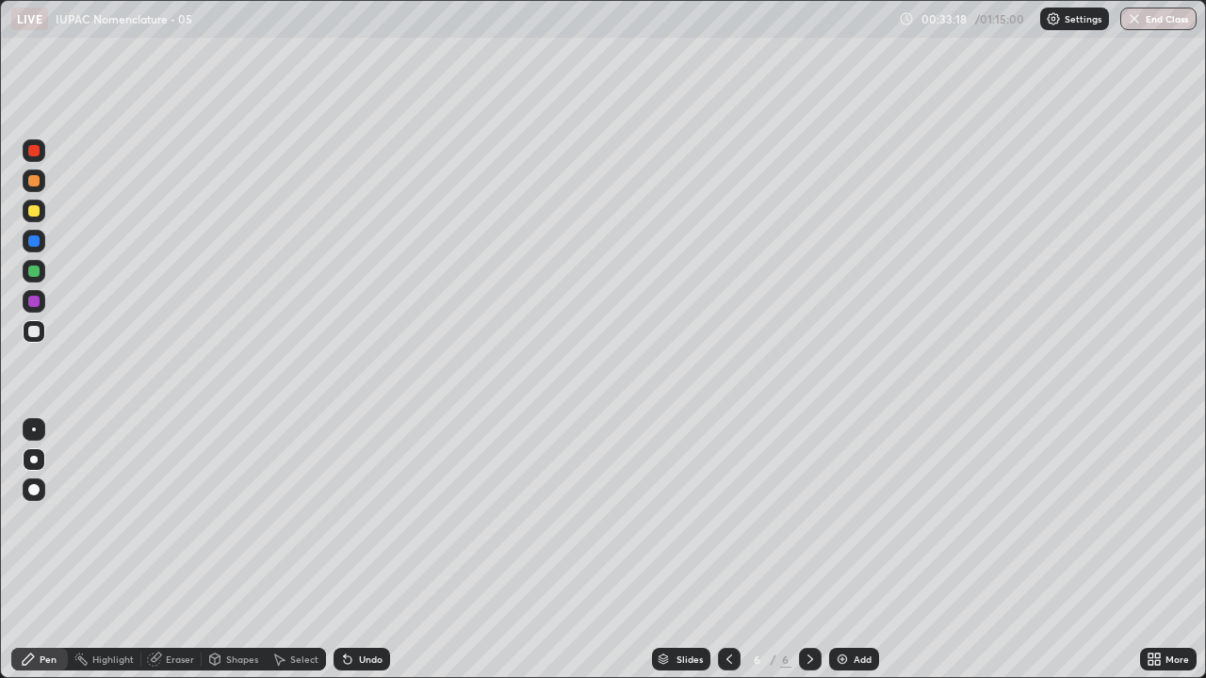
click at [29, 269] on div at bounding box center [33, 271] width 11 height 11
click at [169, 550] on div "Eraser" at bounding box center [180, 659] width 28 height 9
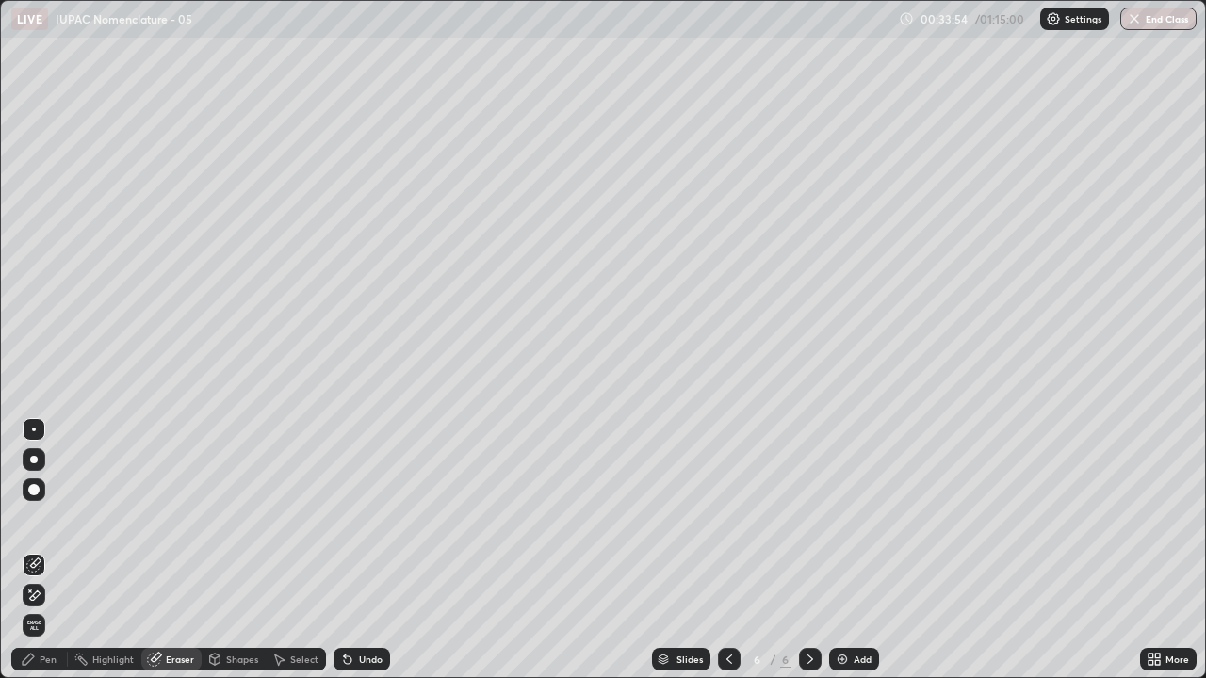
click at [48, 550] on div "Pen" at bounding box center [48, 659] width 17 height 9
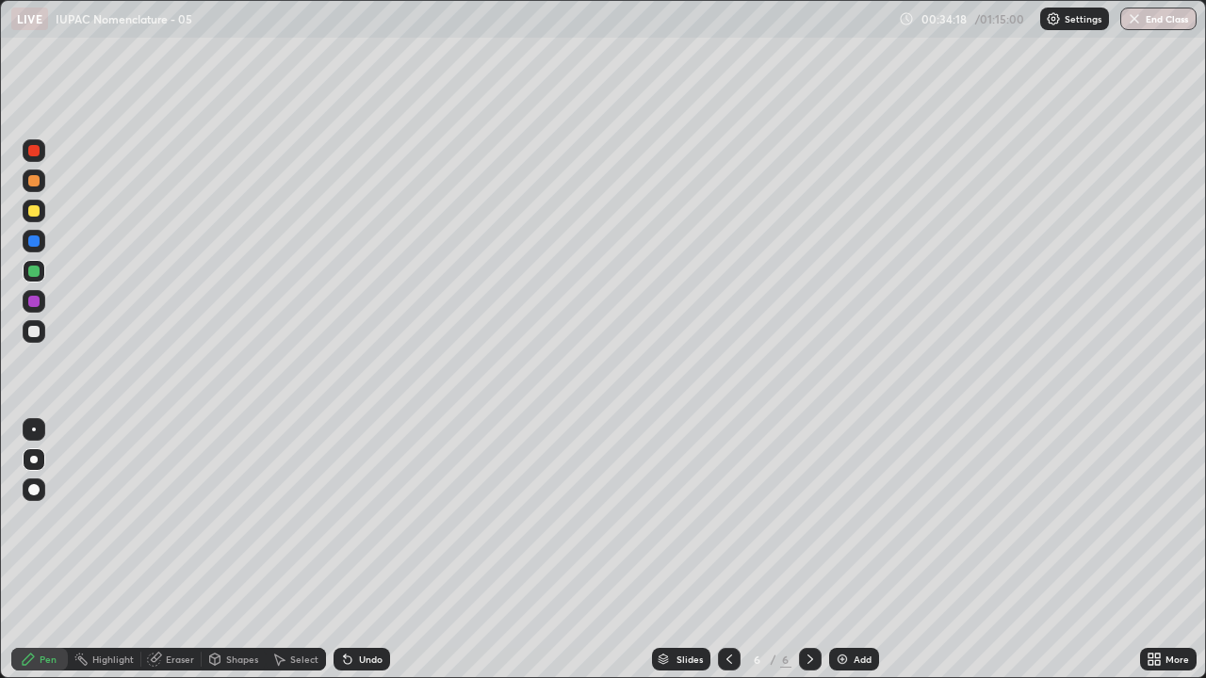
click at [172, 550] on div "Eraser" at bounding box center [180, 659] width 28 height 9
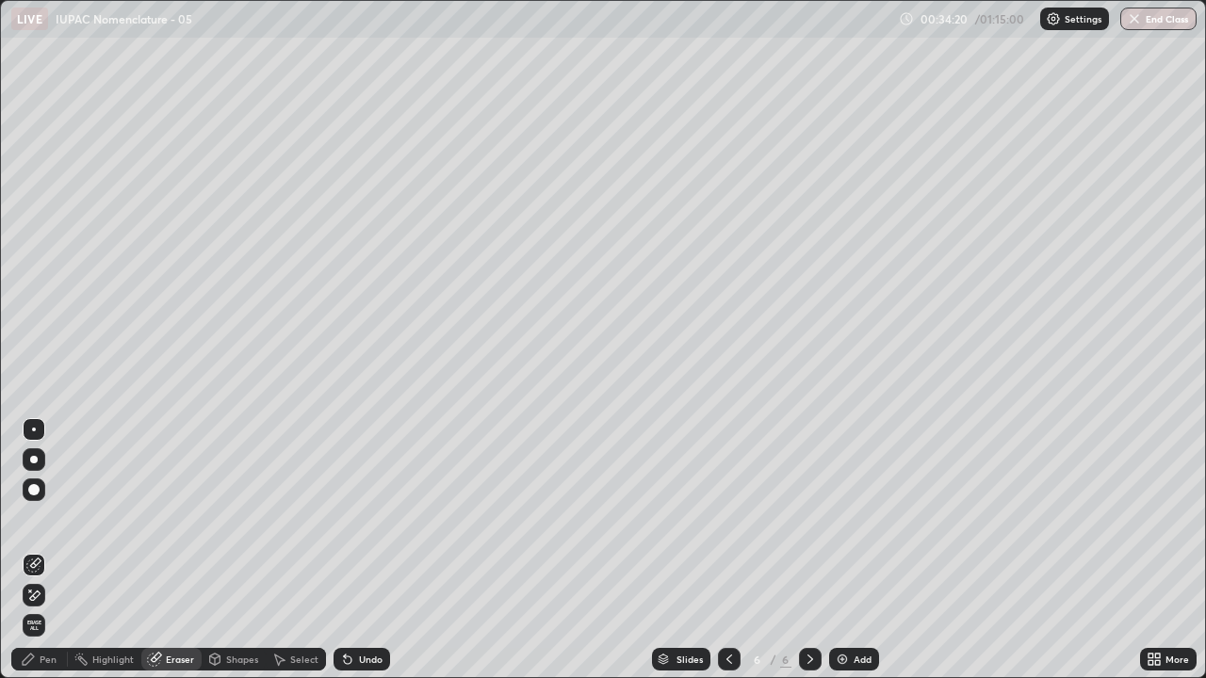
click at [43, 550] on div at bounding box center [34, 595] width 23 height 23
click at [48, 550] on div "Pen" at bounding box center [48, 659] width 17 height 9
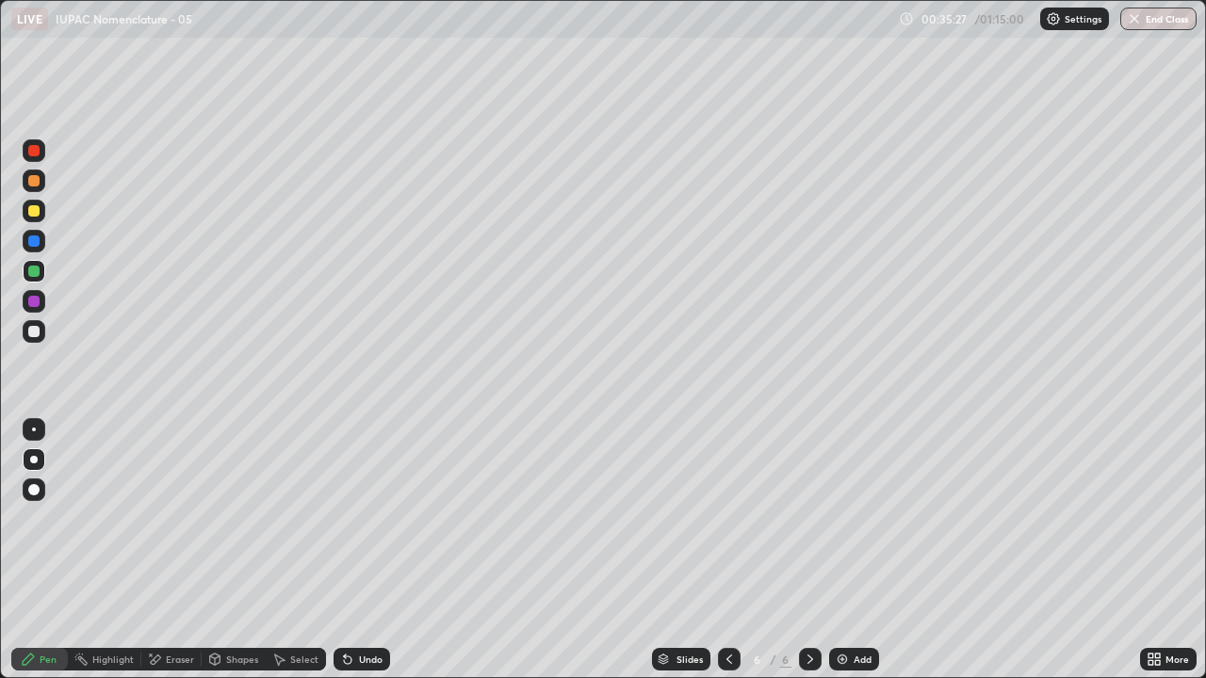
click at [36, 330] on div at bounding box center [33, 331] width 11 height 11
click at [31, 269] on div at bounding box center [33, 271] width 11 height 11
click at [35, 332] on div at bounding box center [33, 331] width 11 height 11
click at [30, 421] on div at bounding box center [34, 429] width 23 height 23
click at [847, 550] on img at bounding box center [842, 659] width 15 height 15
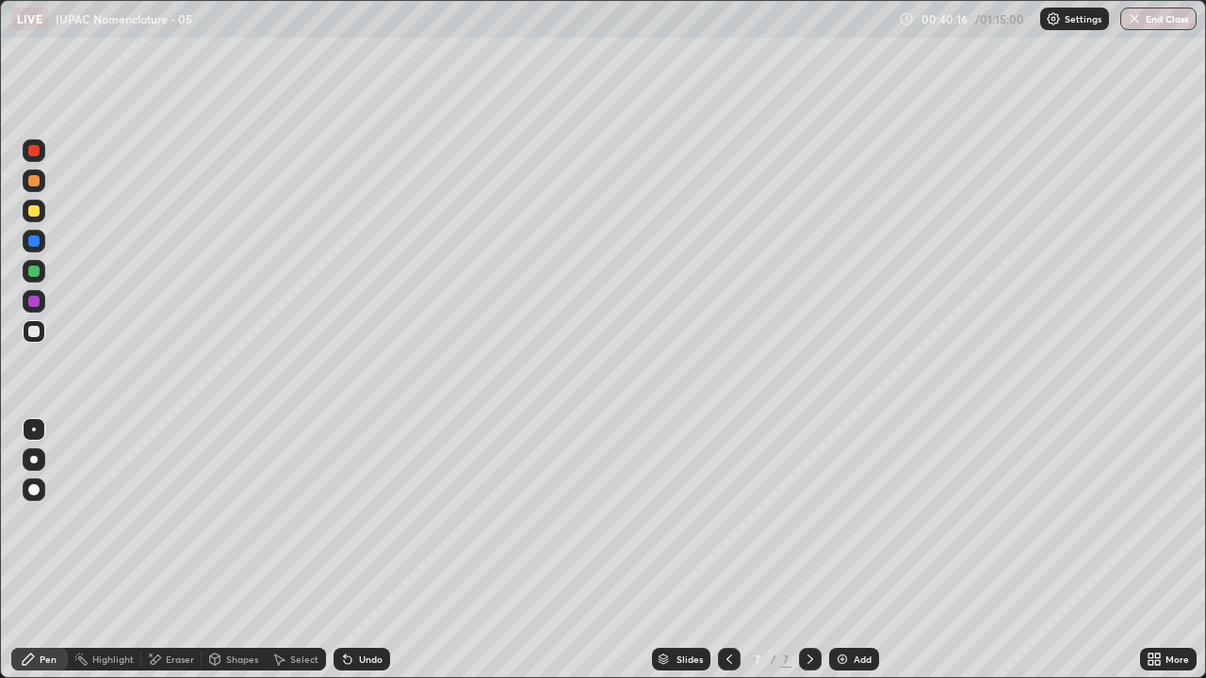
click at [727, 550] on icon at bounding box center [729, 659] width 15 height 15
click at [726, 550] on icon at bounding box center [729, 659] width 15 height 15
click at [725, 550] on icon at bounding box center [729, 659] width 15 height 15
click at [808, 550] on icon at bounding box center [810, 659] width 15 height 15
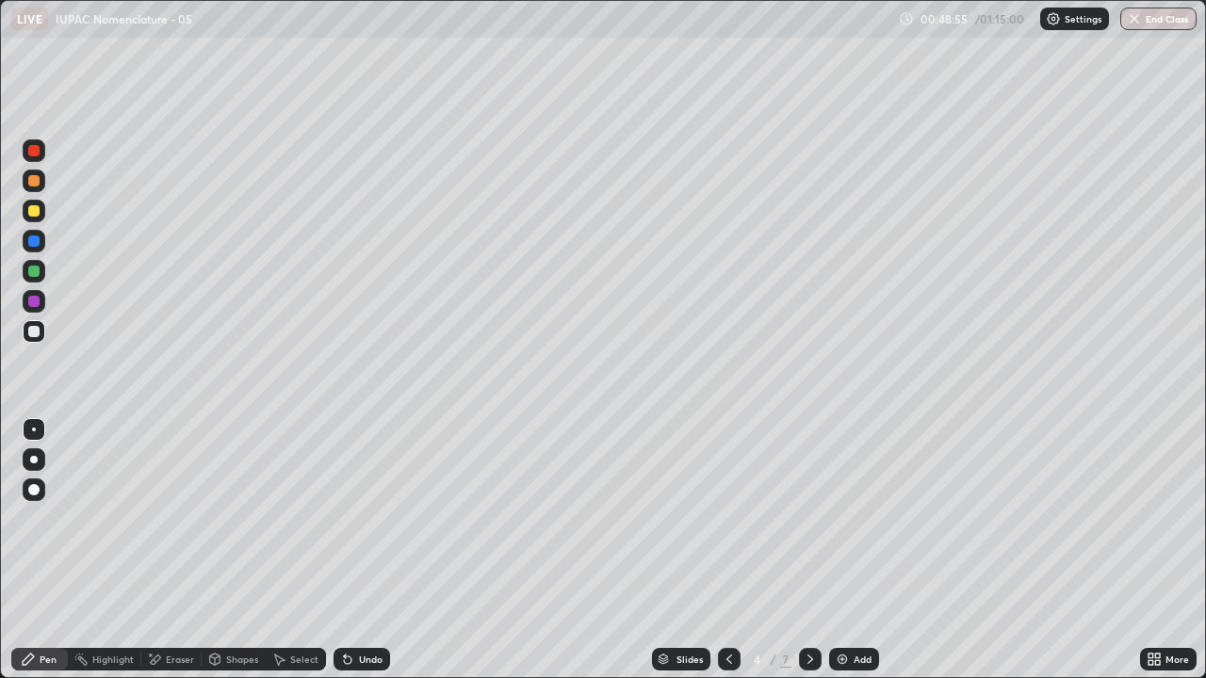
click at [808, 550] on icon at bounding box center [811, 659] width 6 height 9
click at [345, 550] on icon at bounding box center [348, 661] width 8 height 8
click at [367, 550] on div "Undo" at bounding box center [362, 659] width 57 height 23
click at [808, 550] on icon at bounding box center [810, 659] width 15 height 15
click at [729, 550] on icon at bounding box center [729, 659] width 15 height 15
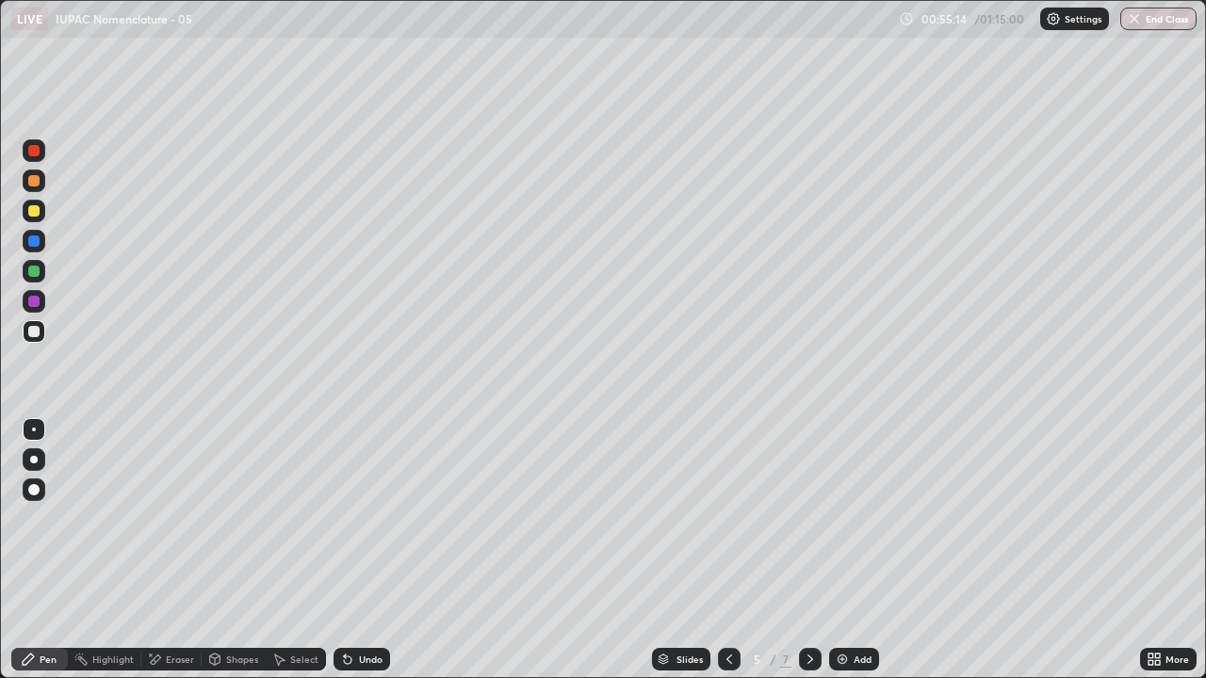
click at [800, 550] on div at bounding box center [810, 659] width 23 height 23
click at [808, 550] on icon at bounding box center [810, 659] width 15 height 15
click at [179, 550] on div "Eraser" at bounding box center [180, 659] width 28 height 9
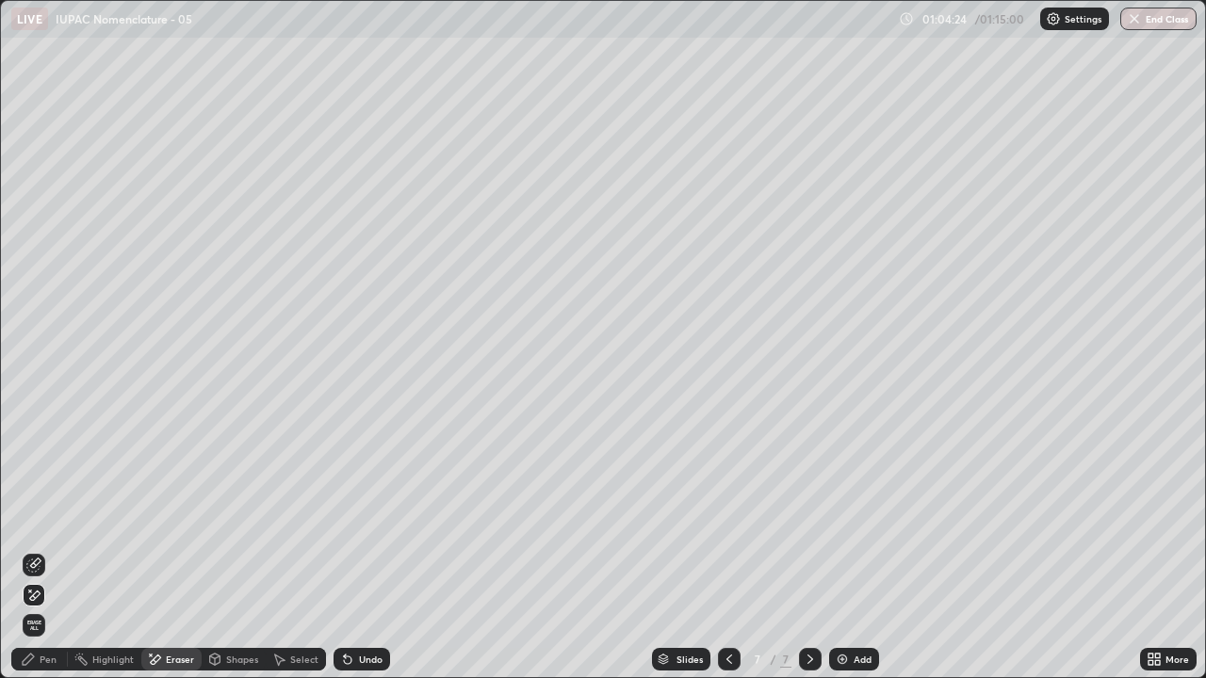
click at [63, 550] on div "Pen" at bounding box center [39, 659] width 57 height 23
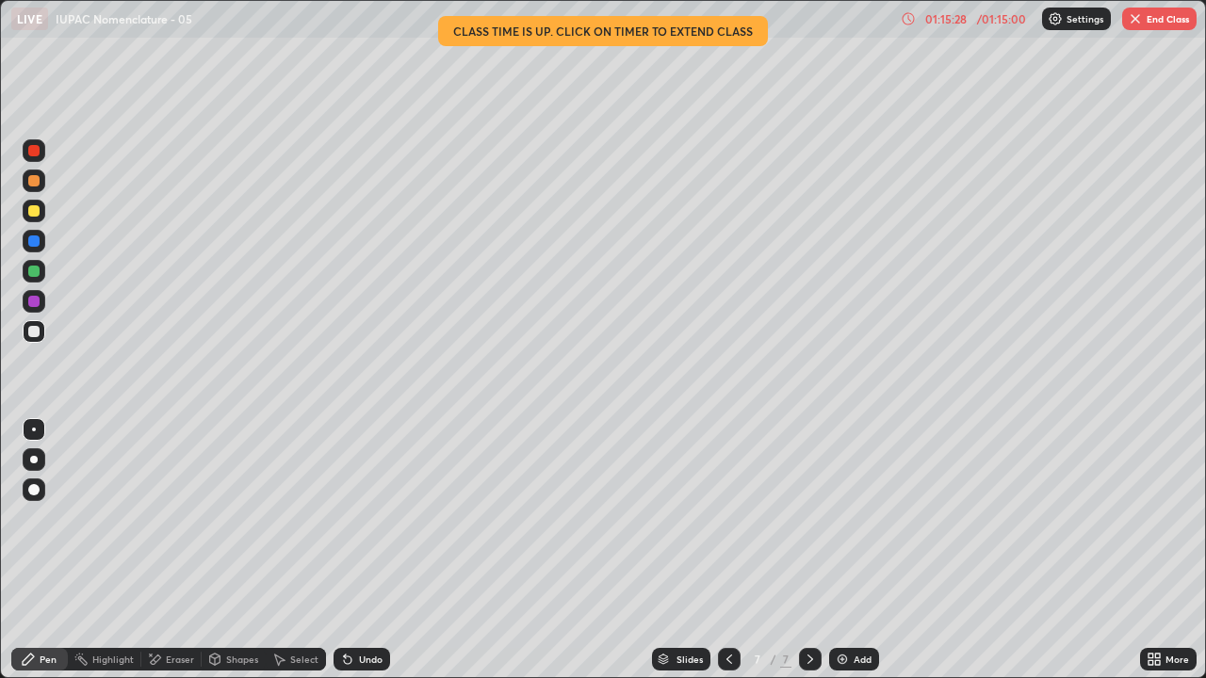
click at [1164, 23] on button "End Class" at bounding box center [1159, 19] width 74 height 23
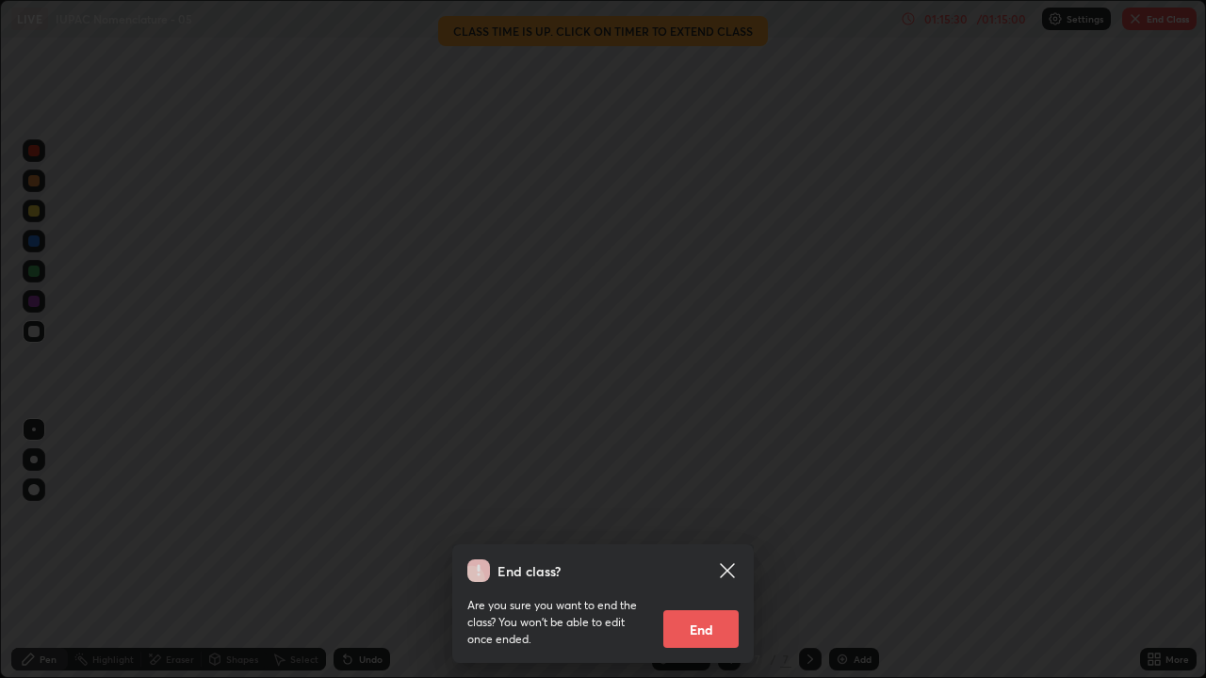
click at [694, 550] on button "End" at bounding box center [700, 630] width 75 height 38
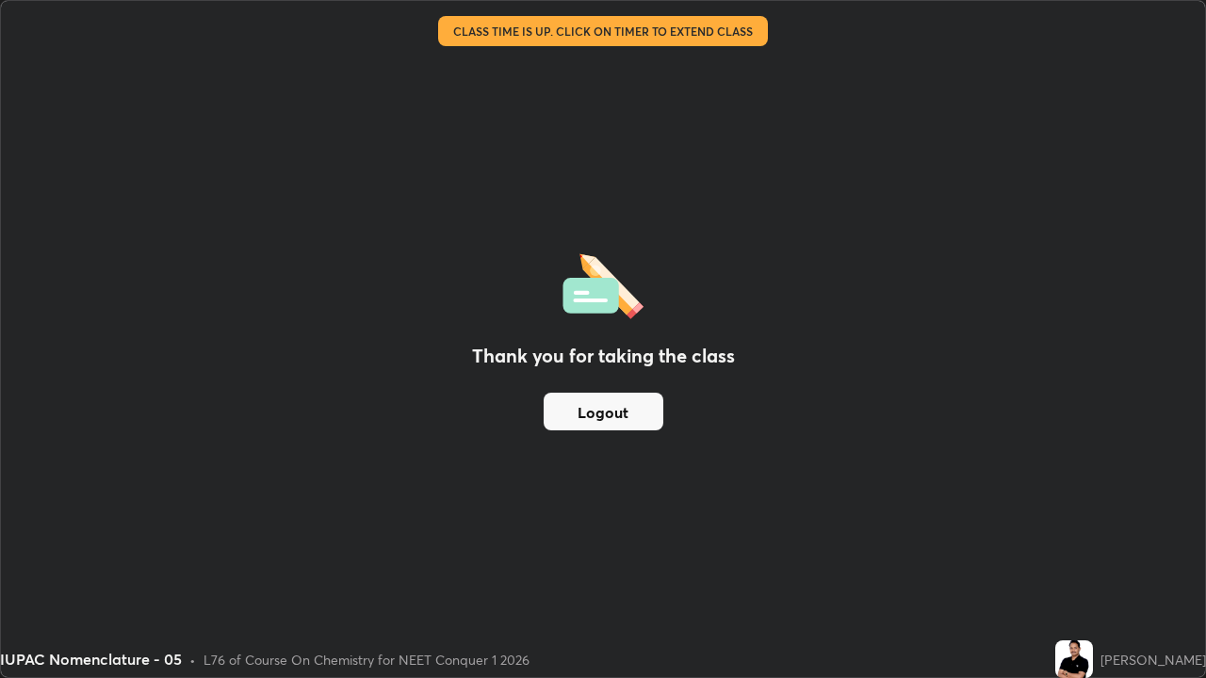
click at [645, 415] on button "Logout" at bounding box center [604, 412] width 120 height 38
click at [629, 419] on button "Logout" at bounding box center [604, 412] width 120 height 38
